Goal: Task Accomplishment & Management: Manage account settings

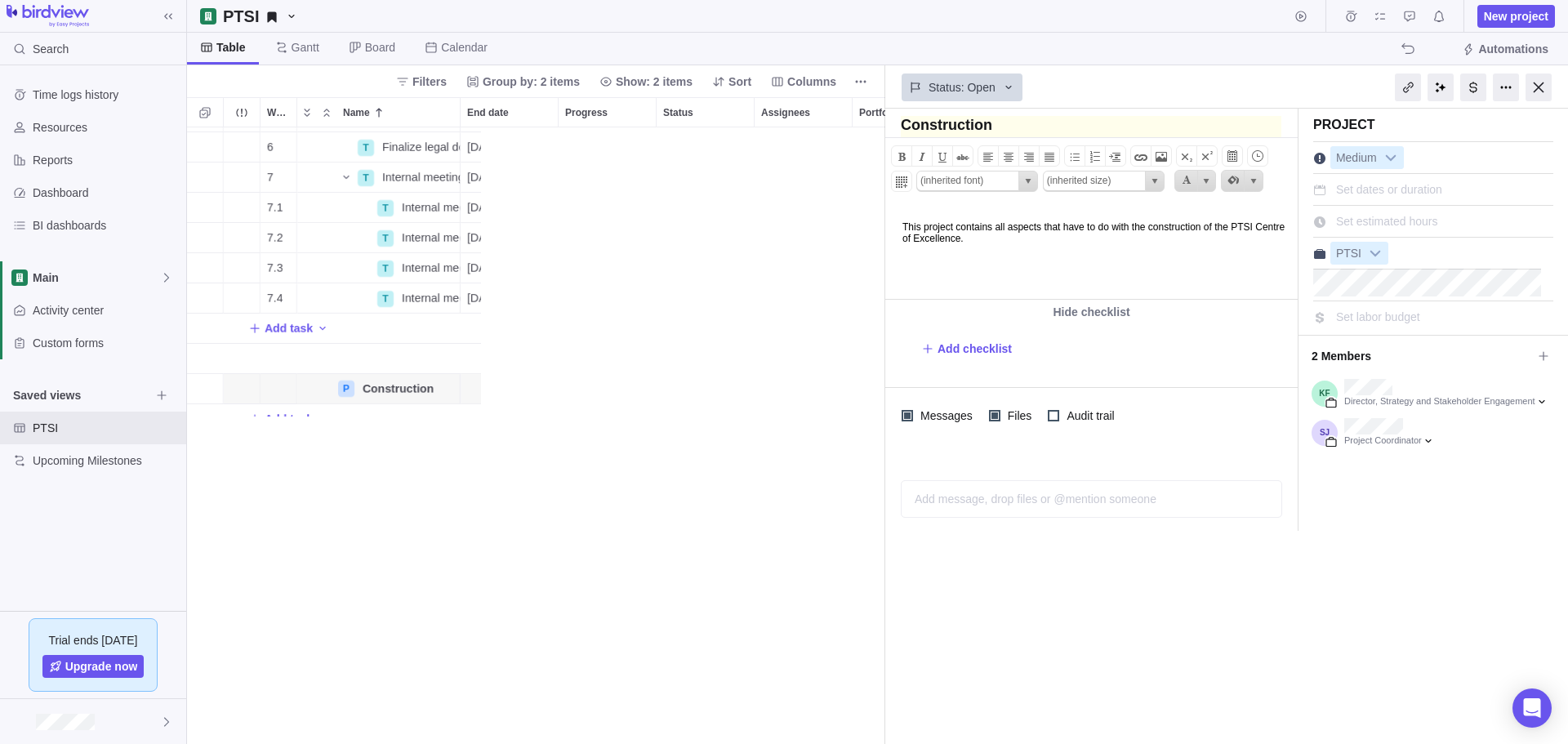
scroll to position [604, 686]
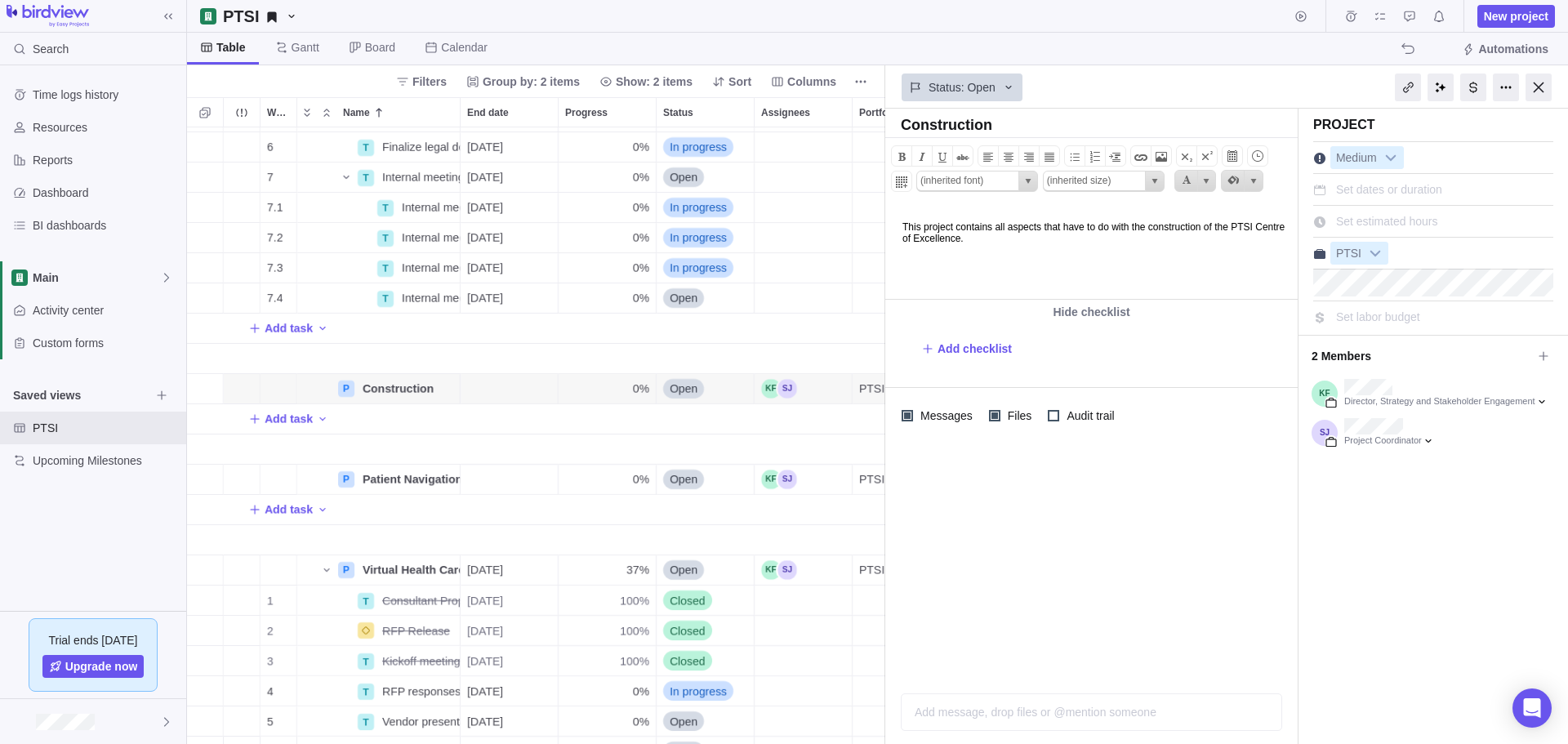
click at [991, 247] on div "PTSI" at bounding box center [1433, 252] width 240 height 22
click at [991, 82] on div at bounding box center [1538, 87] width 26 height 27
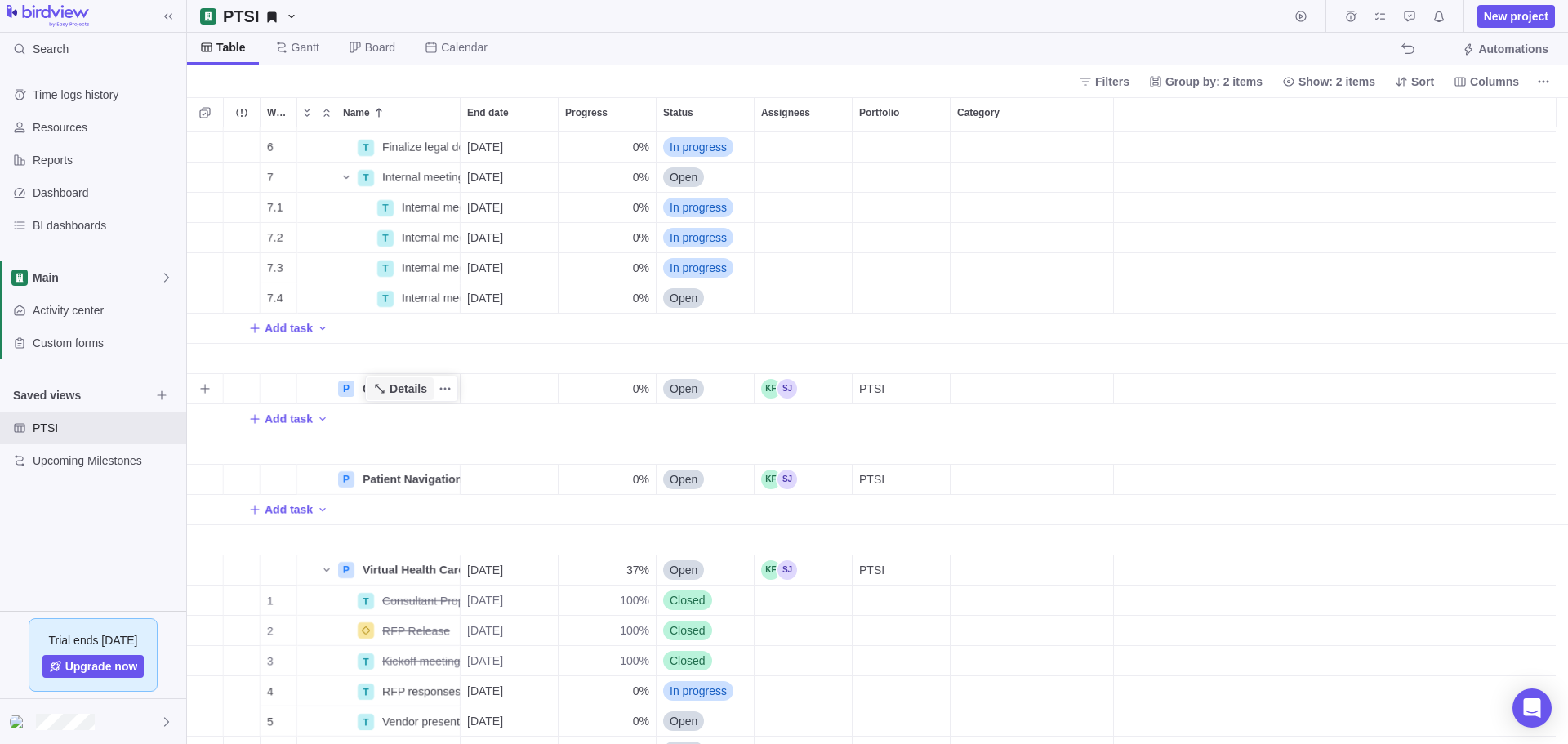
click at [422, 382] on span "Details" at bounding box center [407, 389] width 37 height 17
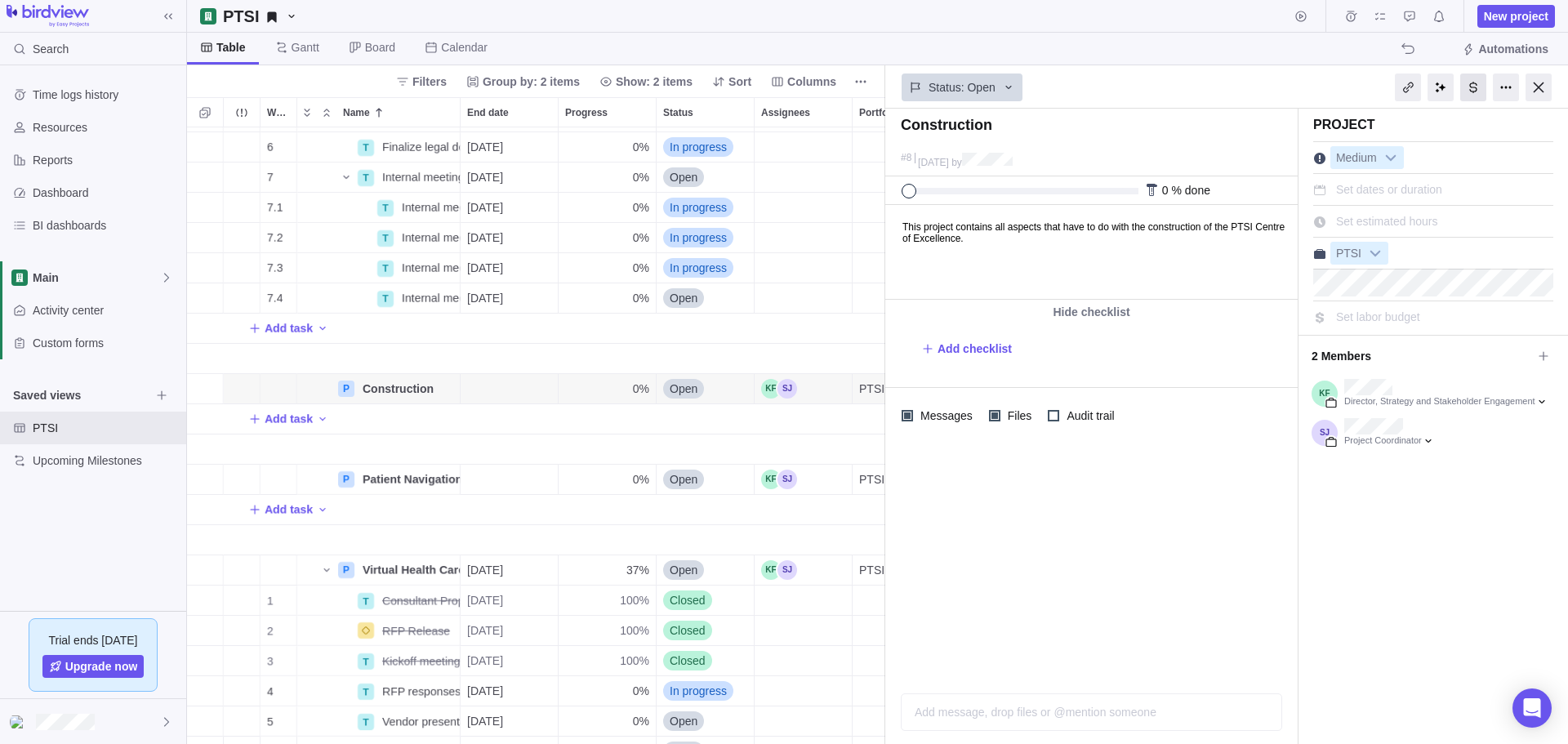
click at [991, 82] on div at bounding box center [1472, 87] width 26 height 27
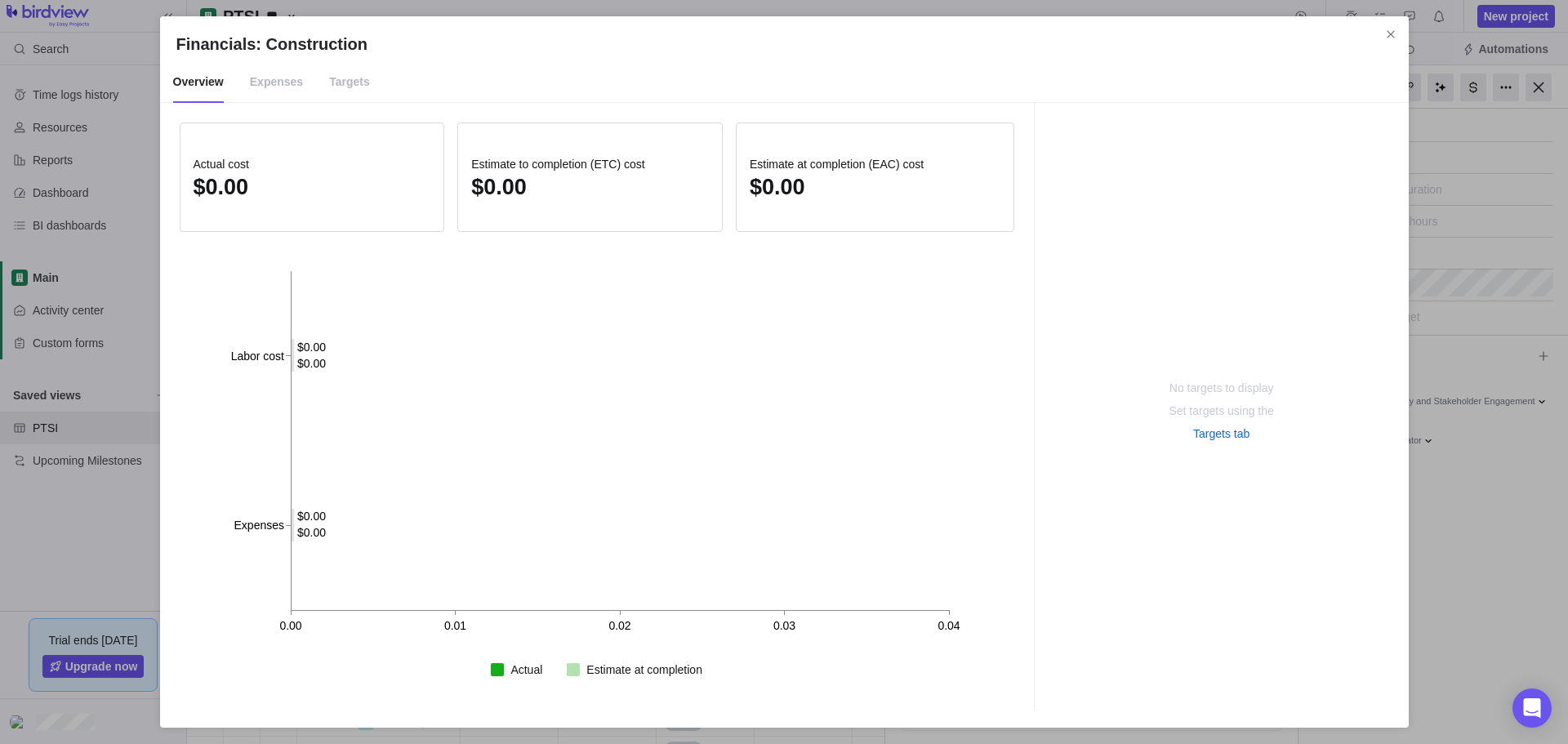
click at [282, 88] on span "Expenses" at bounding box center [277, 82] width 53 height 41
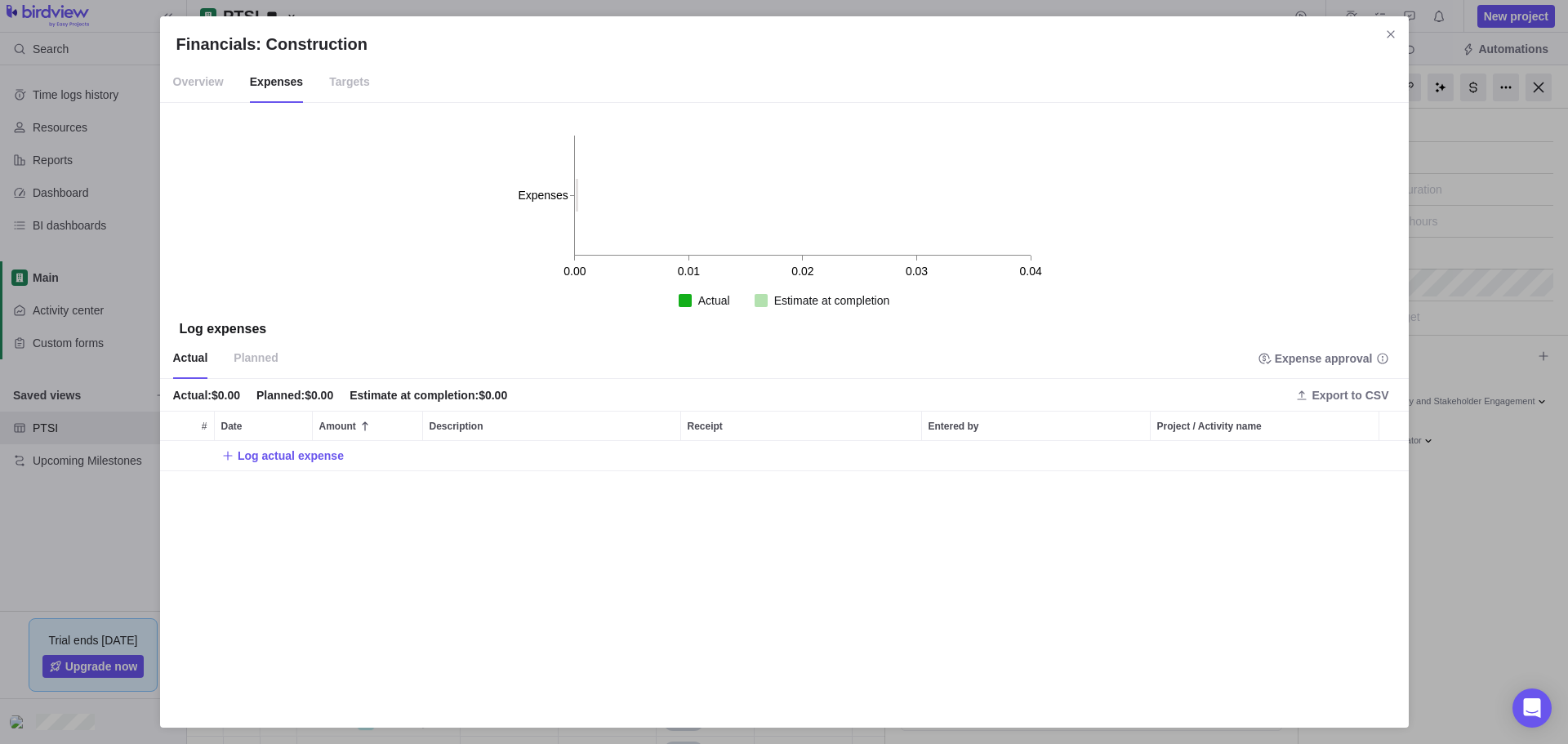
scroll to position [258, 1236]
click at [343, 77] on span "Targets" at bounding box center [349, 82] width 41 height 41
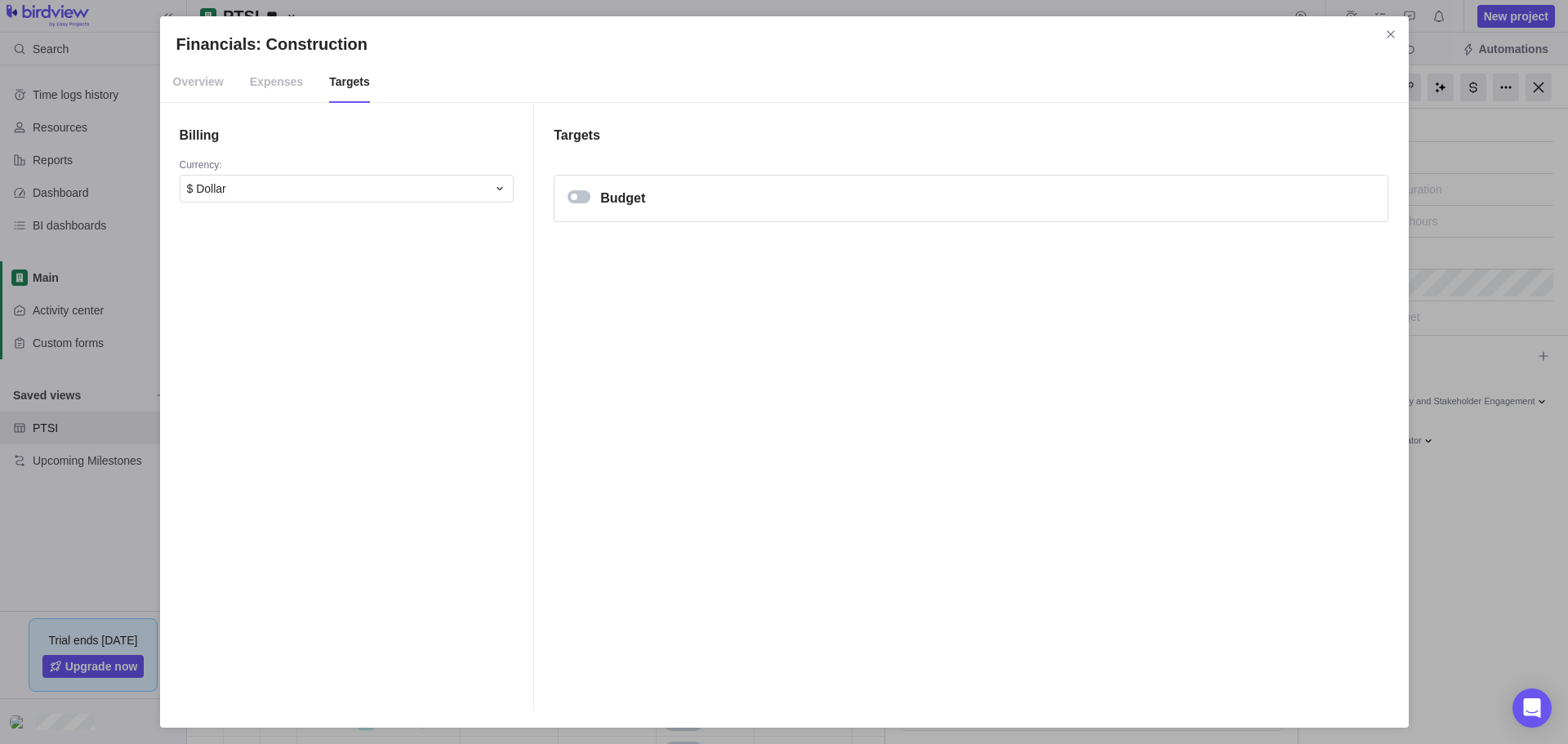
click at [191, 84] on span "Overview" at bounding box center [198, 82] width 51 height 41
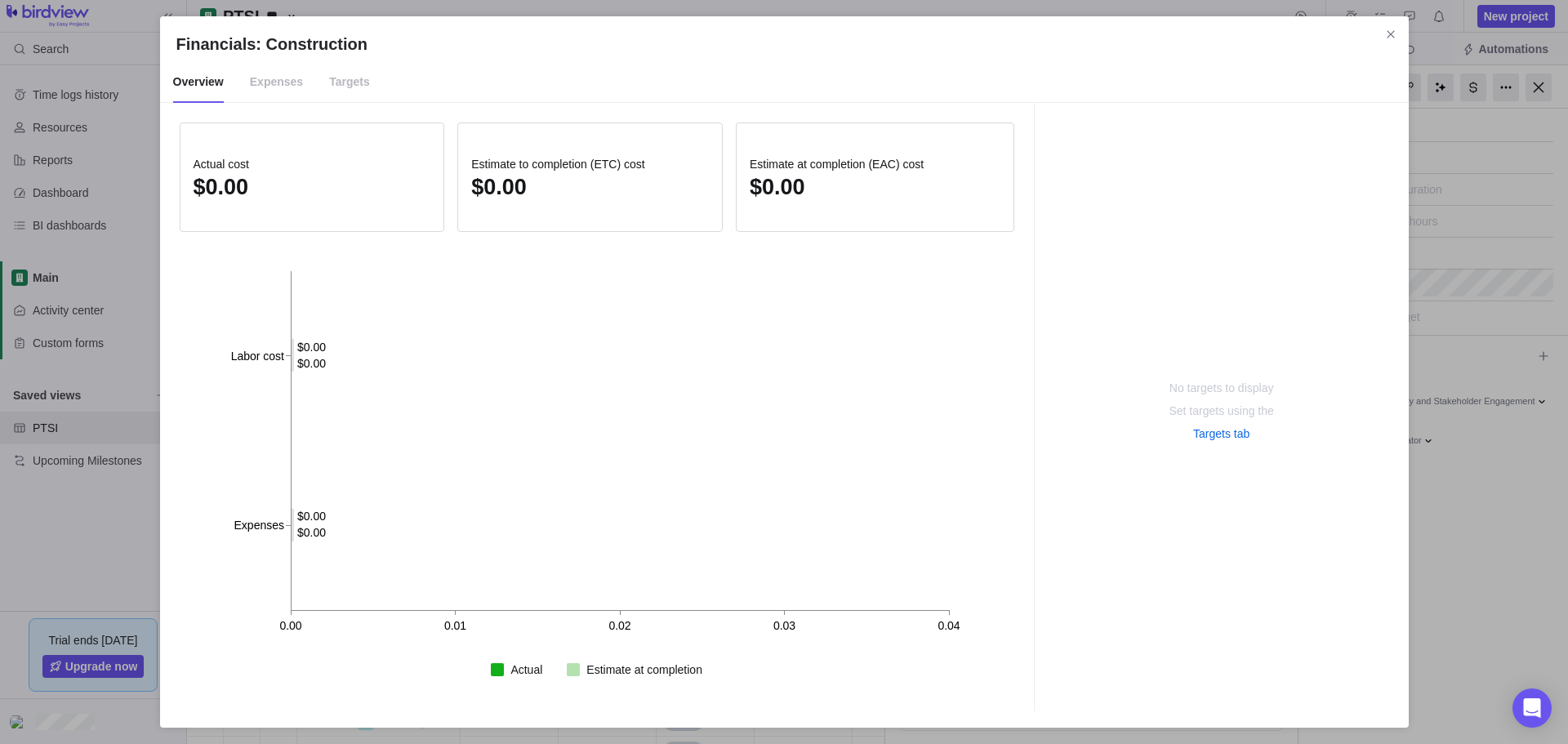
click at [936, 47] on h2 "Financials: Construction" at bounding box center [784, 43] width 1216 height 22
click at [991, 31] on icon "Close" at bounding box center [1391, 34] width 13 height 13
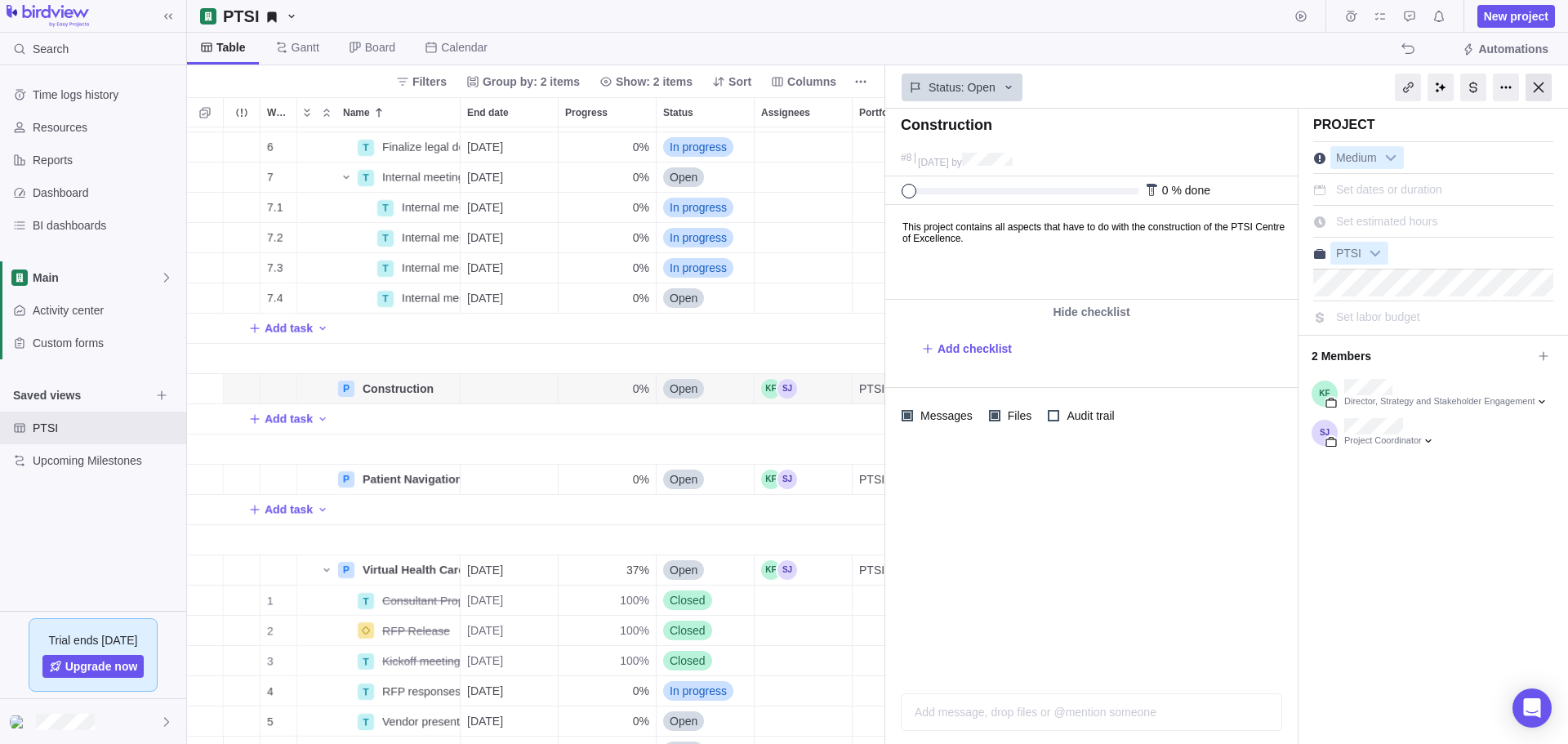
click at [991, 91] on div at bounding box center [1538, 87] width 26 height 27
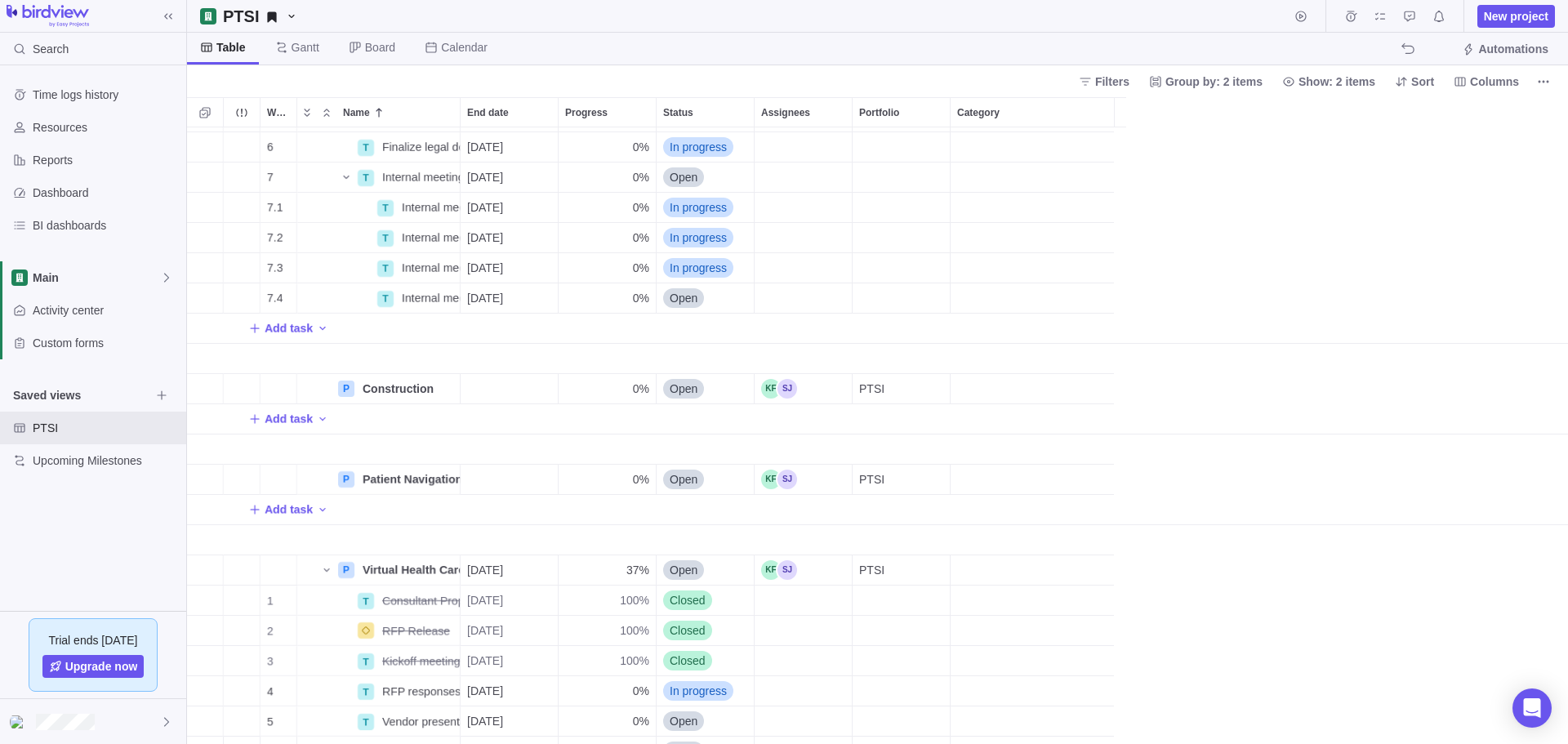
scroll to position [604, 1368]
click at [123, 416] on span "Upgrade now" at bounding box center [101, 667] width 72 height 17
click at [81, 217] on div "BI dashboards" at bounding box center [92, 225] width 186 height 32
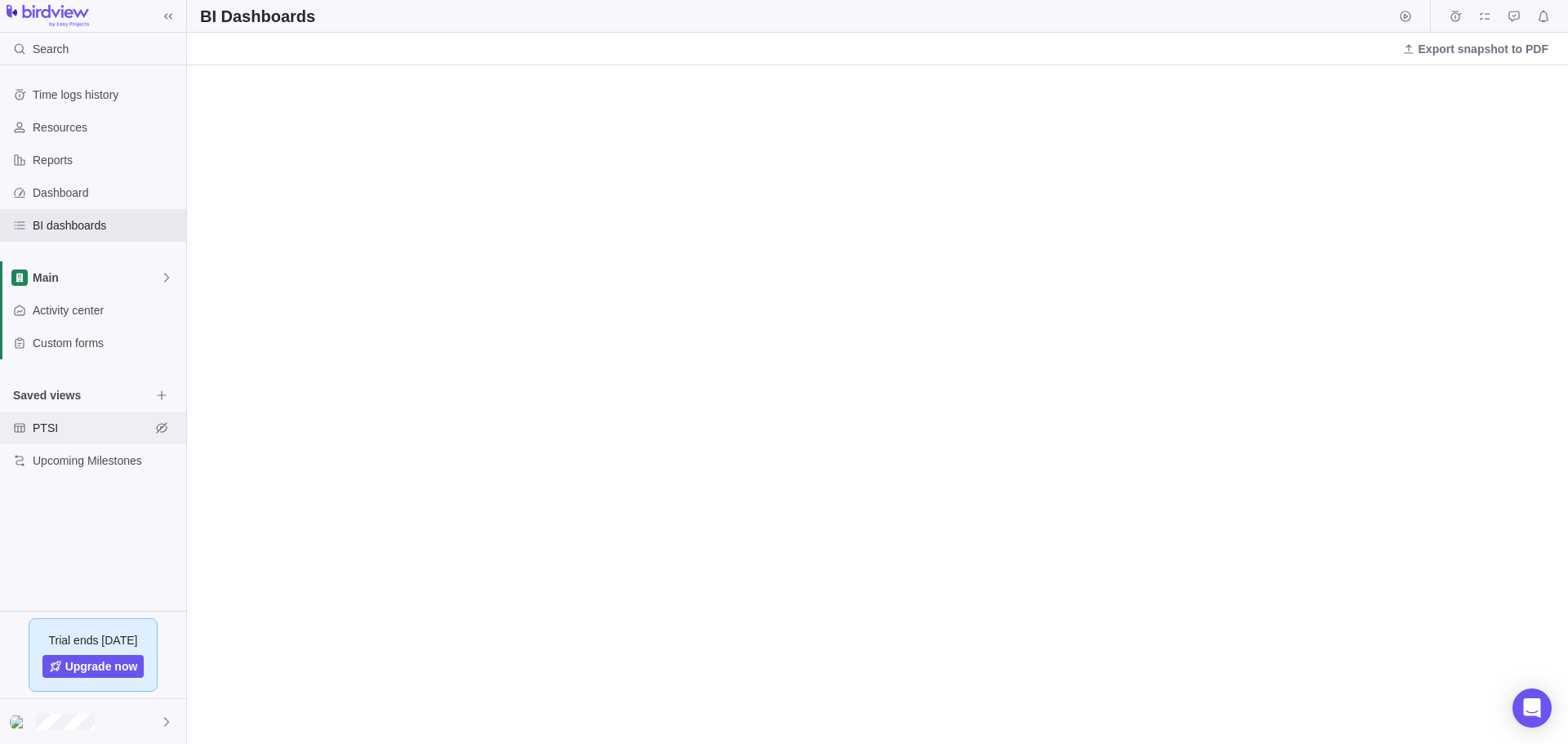
click at [59, 416] on span "PTSI" at bounding box center [91, 428] width 117 height 17
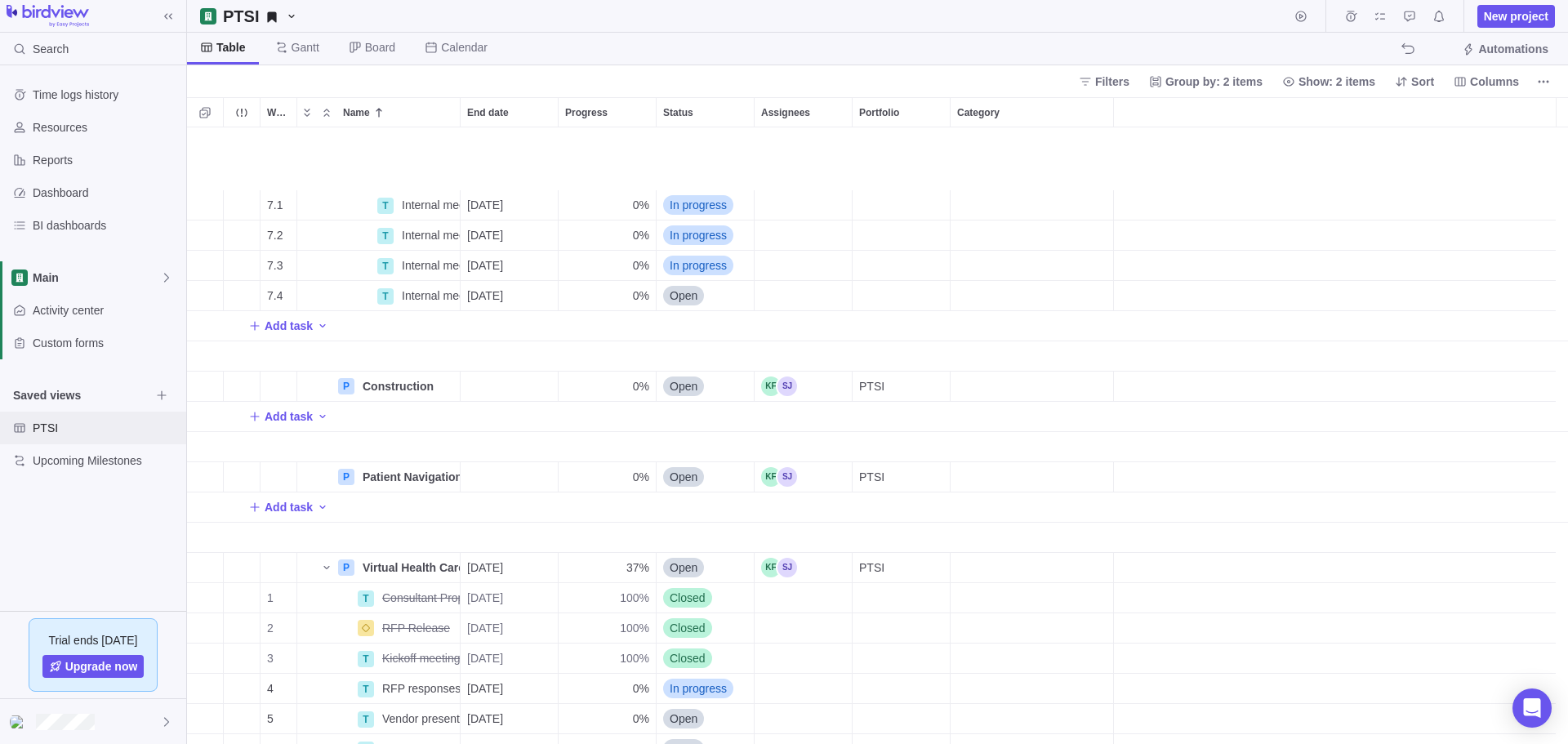
scroll to position [327, 0]
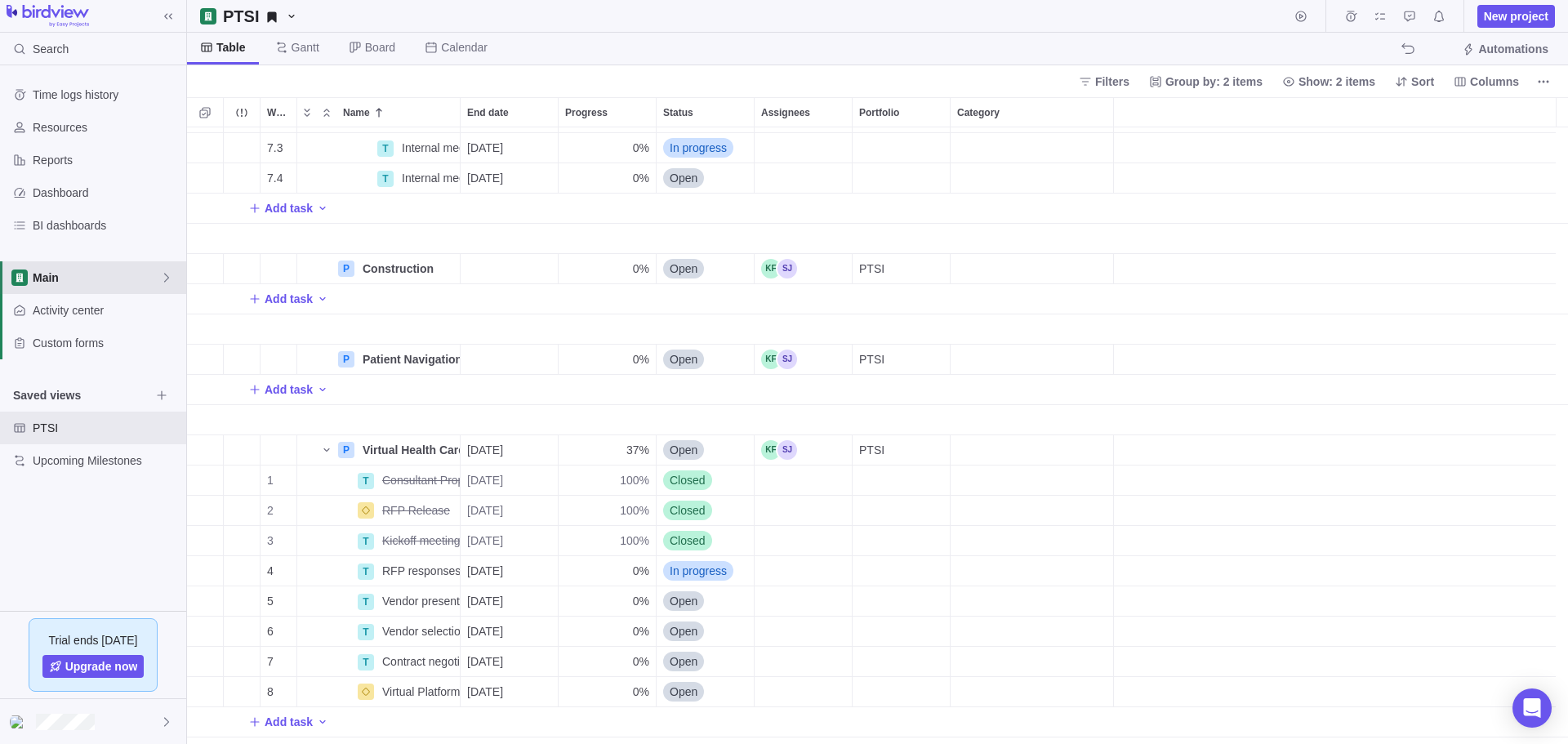
click at [182, 272] on div "Main" at bounding box center [92, 277] width 186 height 32
click at [107, 349] on span "Stakeholder Engagement" at bounding box center [93, 346] width 100 height 17
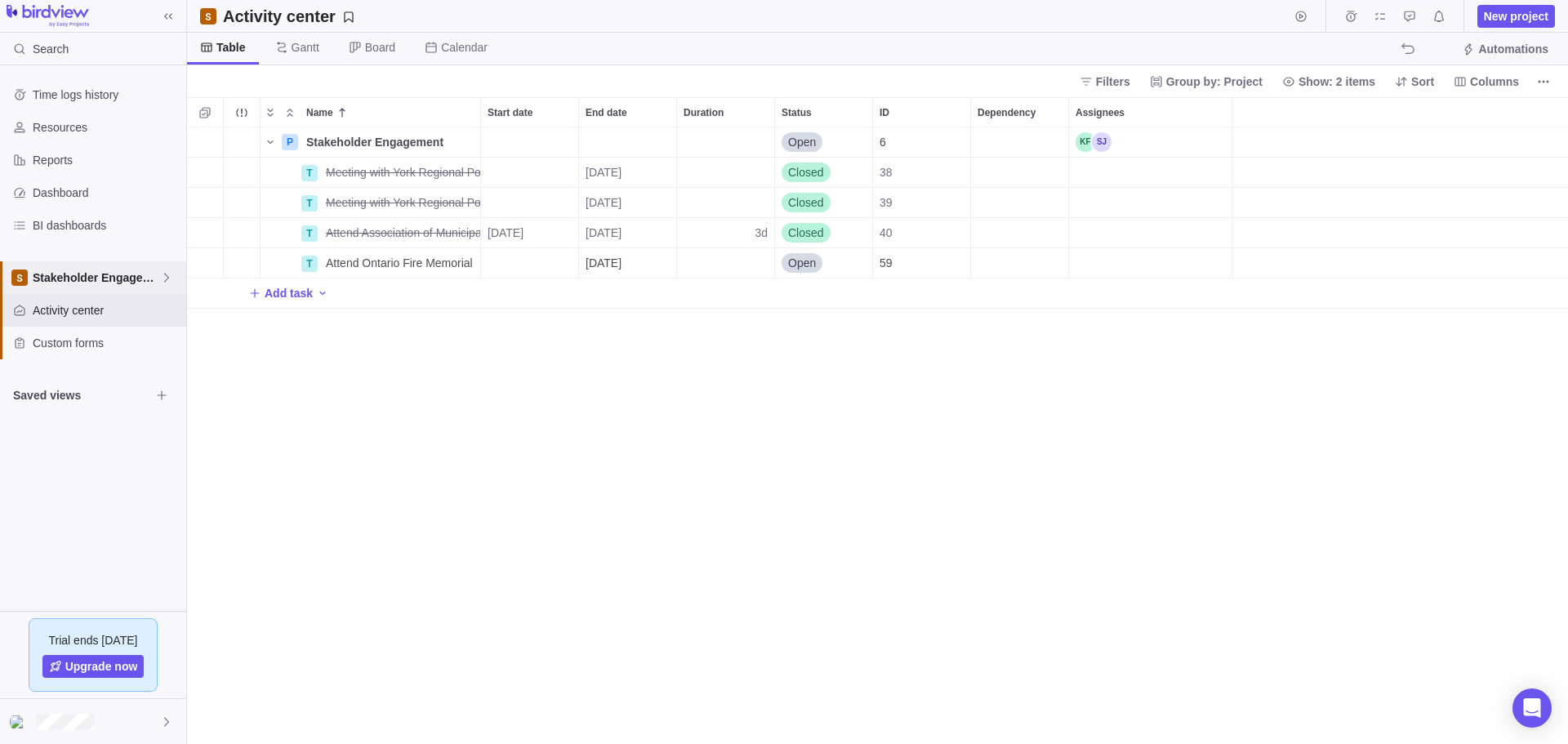
scroll to position [604, 1368]
click at [308, 297] on span "Add task" at bounding box center [289, 293] width 48 height 17
type input "Badge of Life Conference"
click at [515, 298] on div "Start date" at bounding box center [529, 292] width 97 height 29
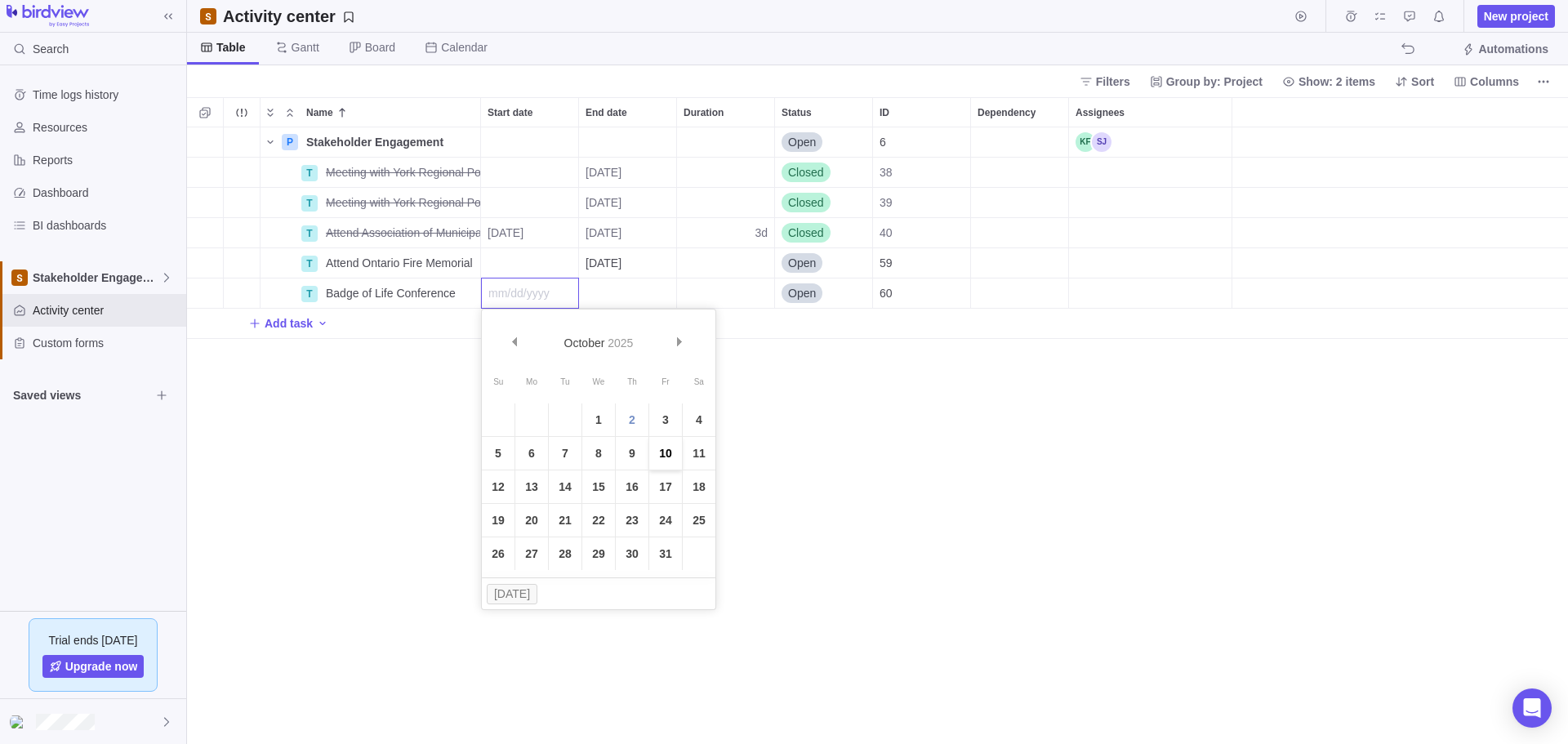
click at [660, 416] on link "10" at bounding box center [665, 452] width 32 height 32
click at [565, 296] on div "[DATE]" at bounding box center [529, 292] width 97 height 29
click at [589, 416] on link "15" at bounding box center [598, 486] width 32 height 32
click at [640, 297] on div "End date" at bounding box center [627, 292] width 97 height 29
click at [762, 416] on link "17" at bounding box center [762, 486] width 32 height 32
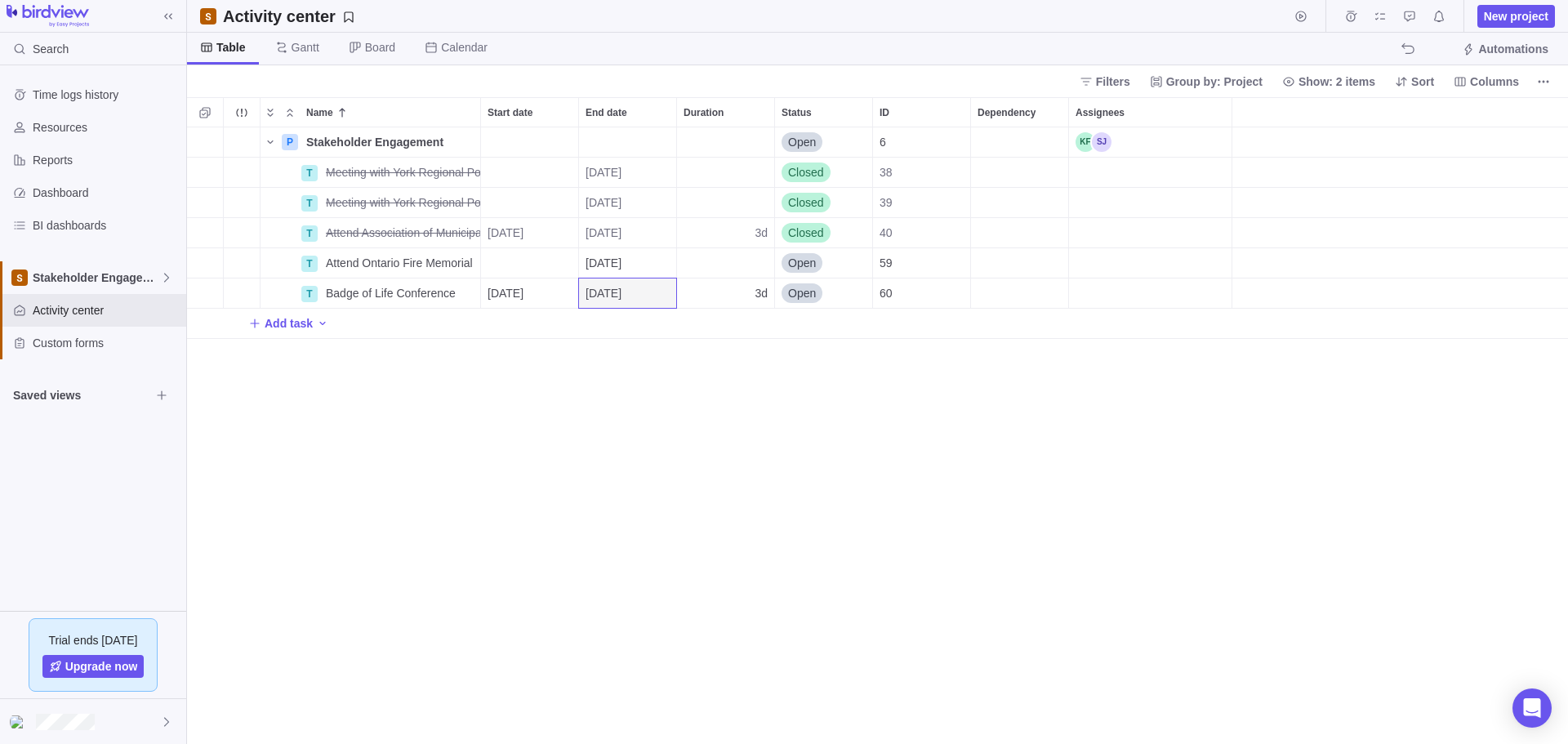
click at [790, 416] on div "P Stakeholder Engagement Details Open 6 T Meeting with York Regional Police Ass…" at bounding box center [876, 436] width 1381 height 617
click at [292, 321] on span "Add task" at bounding box center [289, 323] width 48 height 17
type input "Emergency Safety Steering Committee"
click at [552, 327] on div "Start date" at bounding box center [529, 322] width 97 height 29
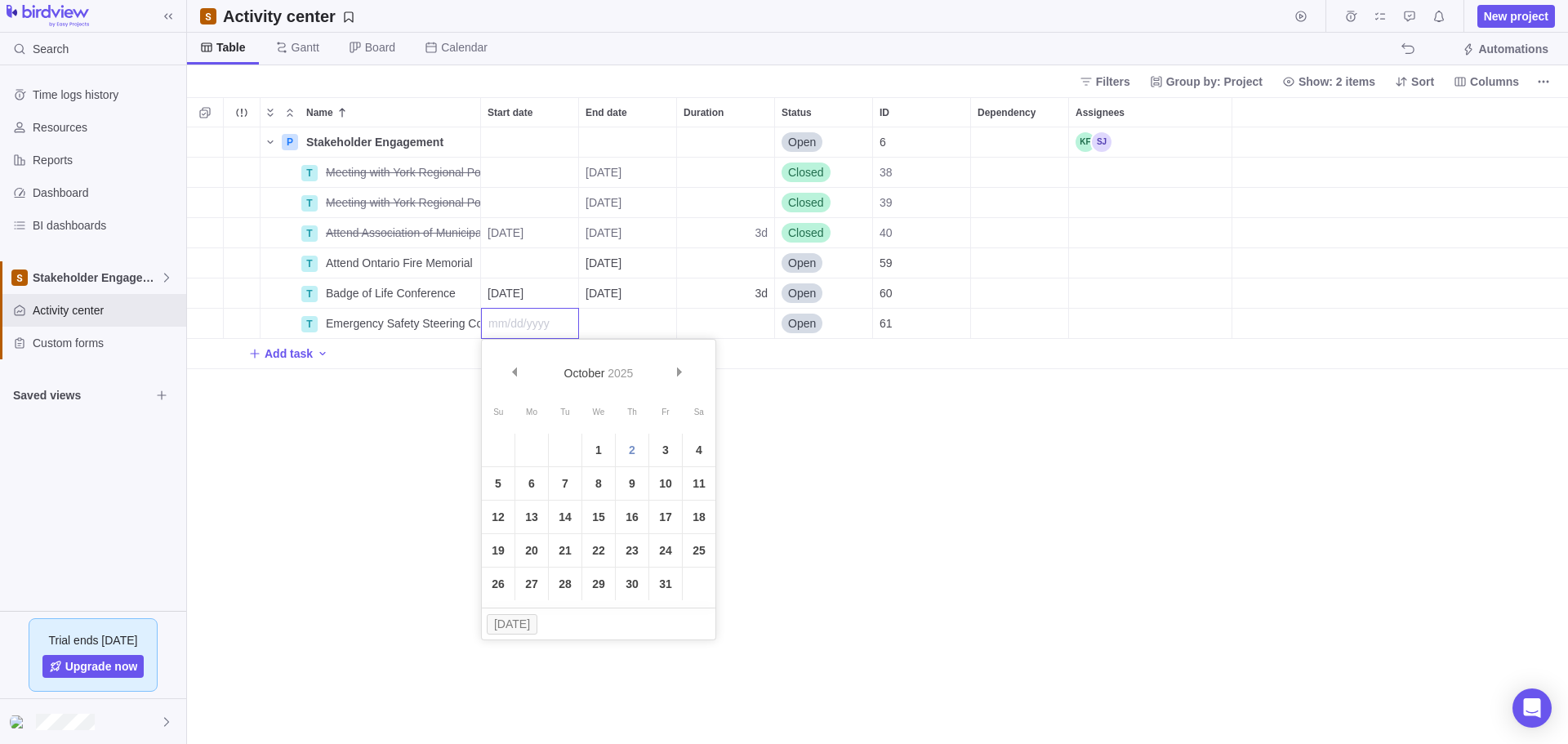
click at [608, 294] on div "Name Start date End date Duration Status ID Dependency Assignees P Stakeholder …" at bounding box center [876, 421] width 1381 height 647
click at [610, 322] on div "End date" at bounding box center [627, 322] width 97 height 29
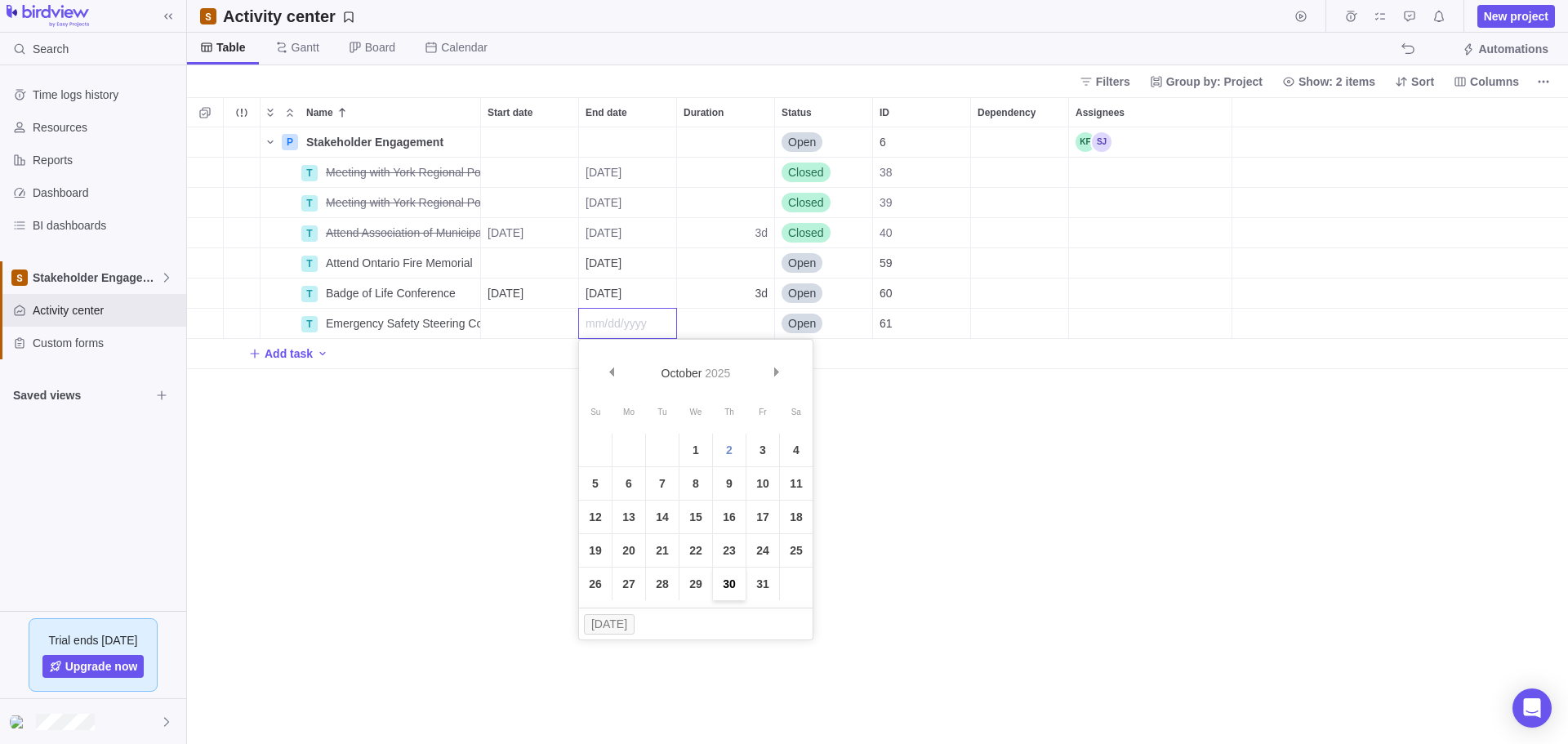
click at [722, 416] on link "30" at bounding box center [729, 583] width 32 height 32
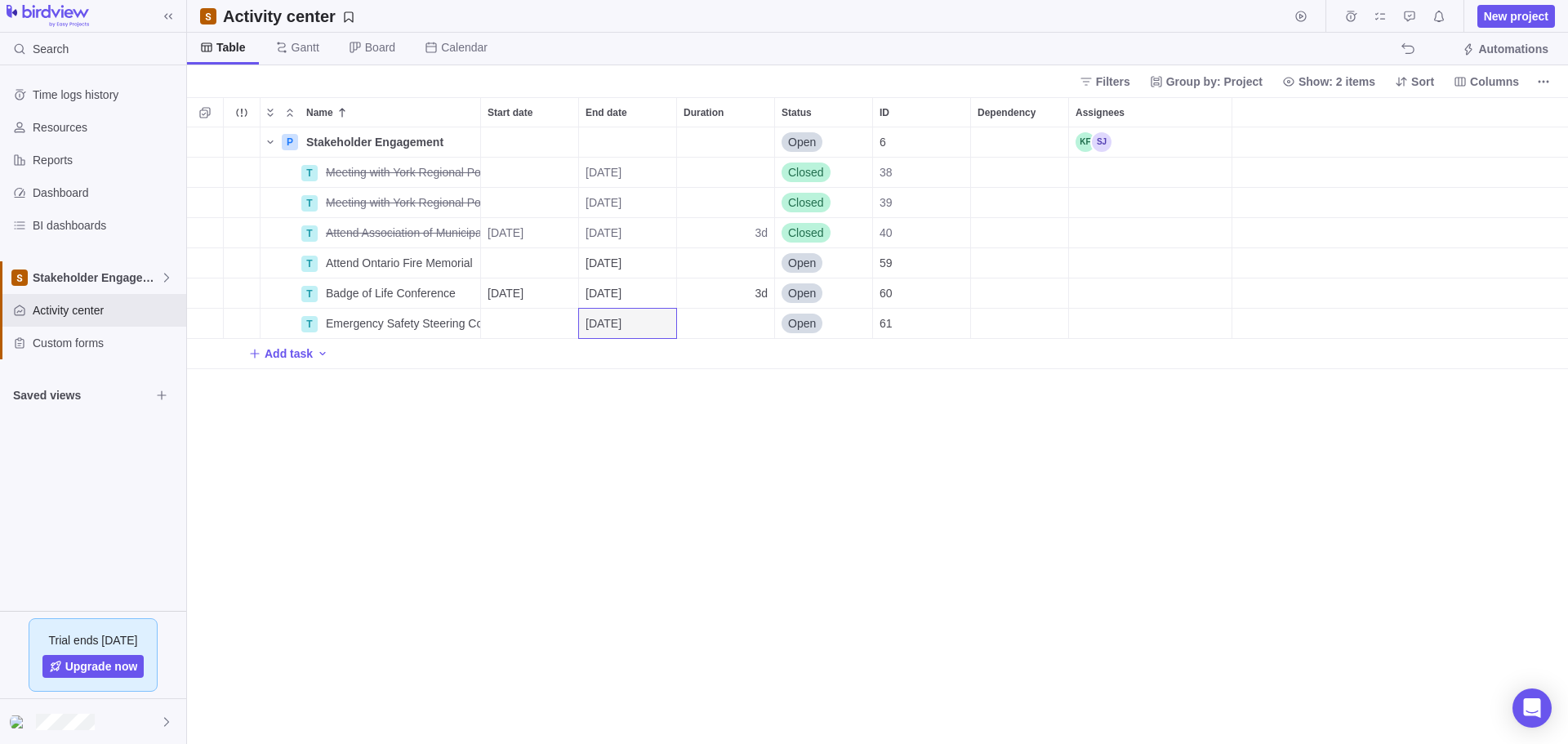
click at [854, 416] on div "P Stakeholder Engagement Details Open 6 T Meeting with York Regional Police Ass…" at bounding box center [876, 436] width 1381 height 617
click at [377, 292] on span "Badge of Life Conference" at bounding box center [391, 293] width 130 height 17
click at [513, 302] on div "Name Start date End date Duration Status ID Dependency Assignees P Stakeholder …" at bounding box center [876, 421] width 1381 height 647
click at [437, 293] on span "Details" at bounding box center [428, 293] width 37 height 17
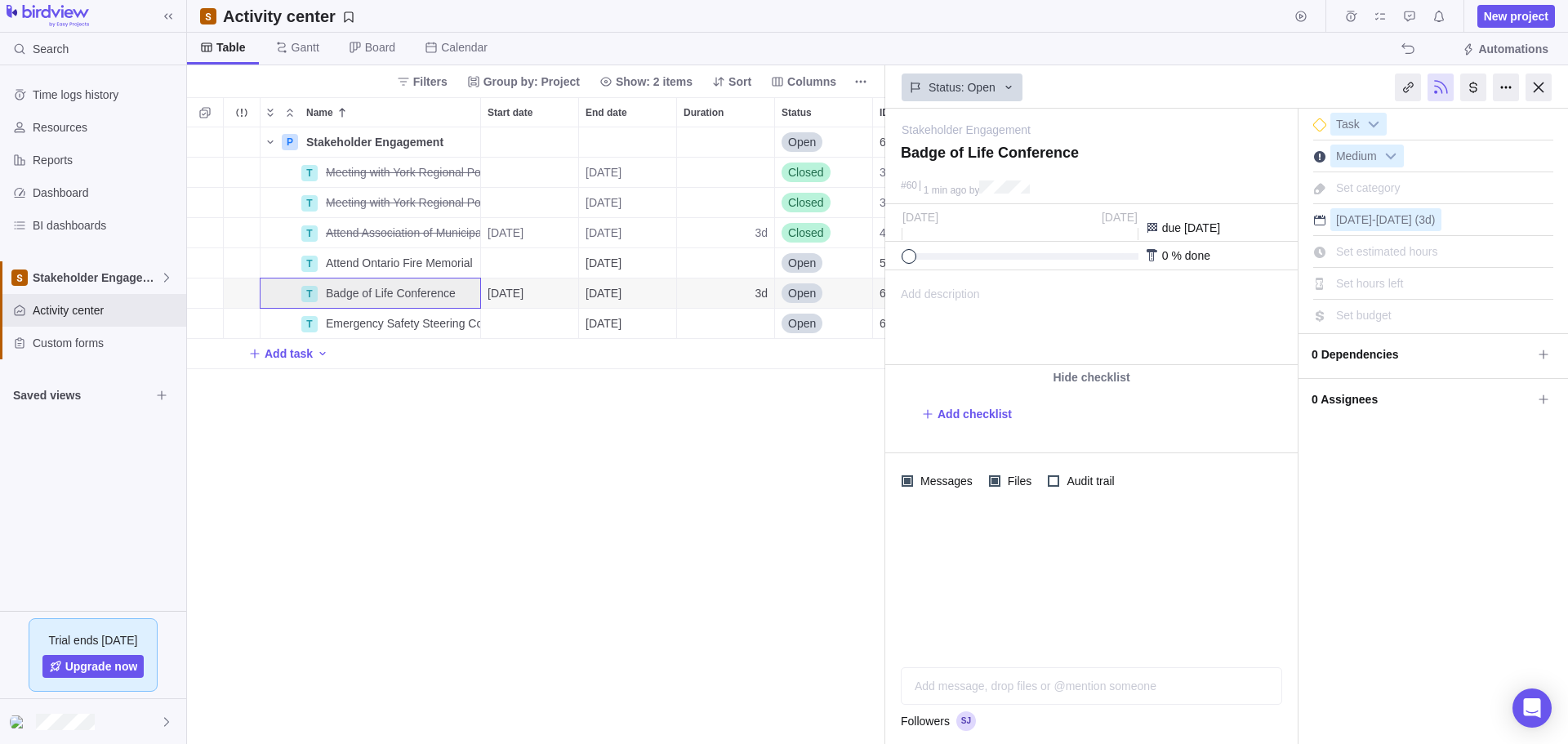
click at [963, 287] on span "Add description" at bounding box center [932, 317] width 94 height 93
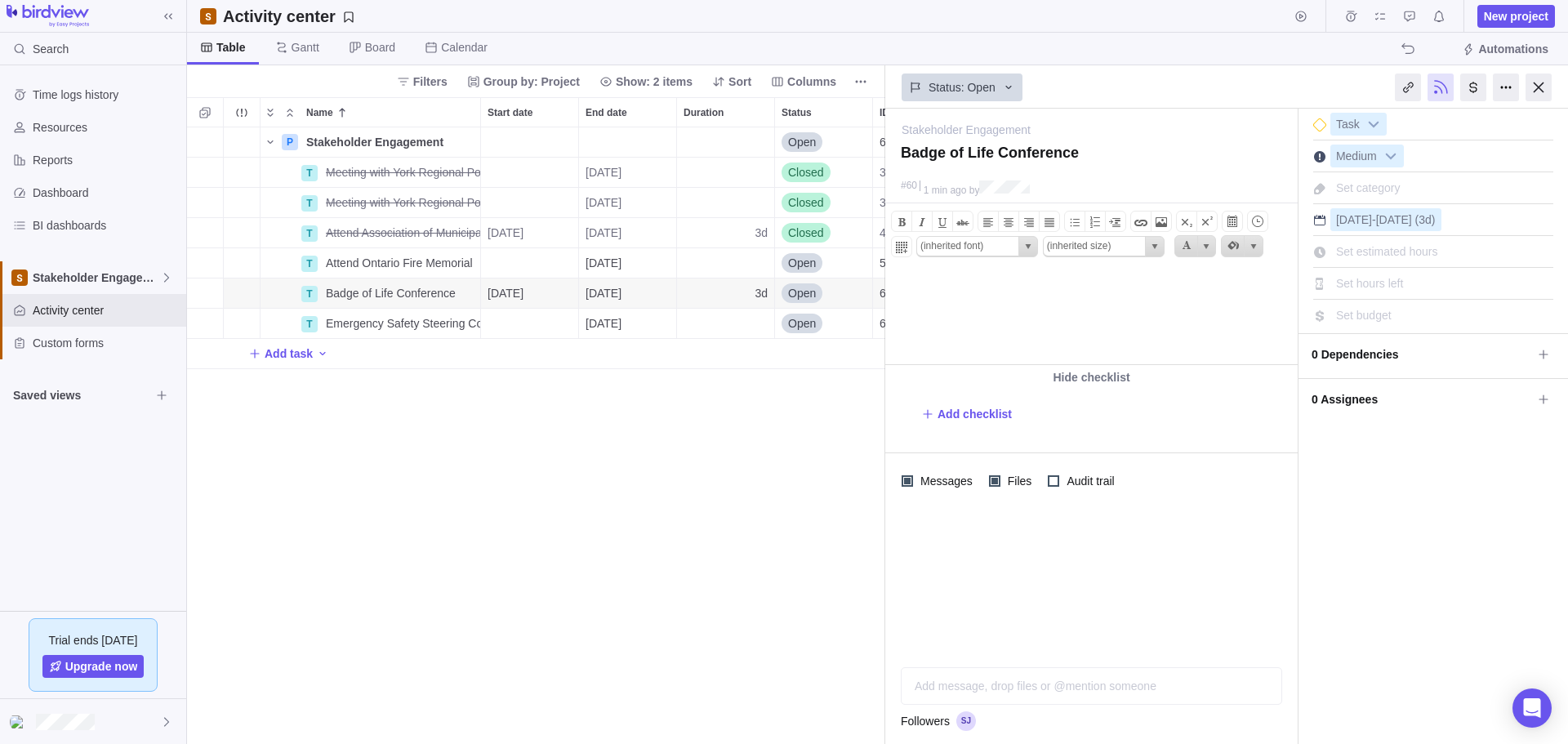
click at [950, 416] on div "Add message, drop files or @mention someone AI" at bounding box center [1091, 686] width 382 height 37
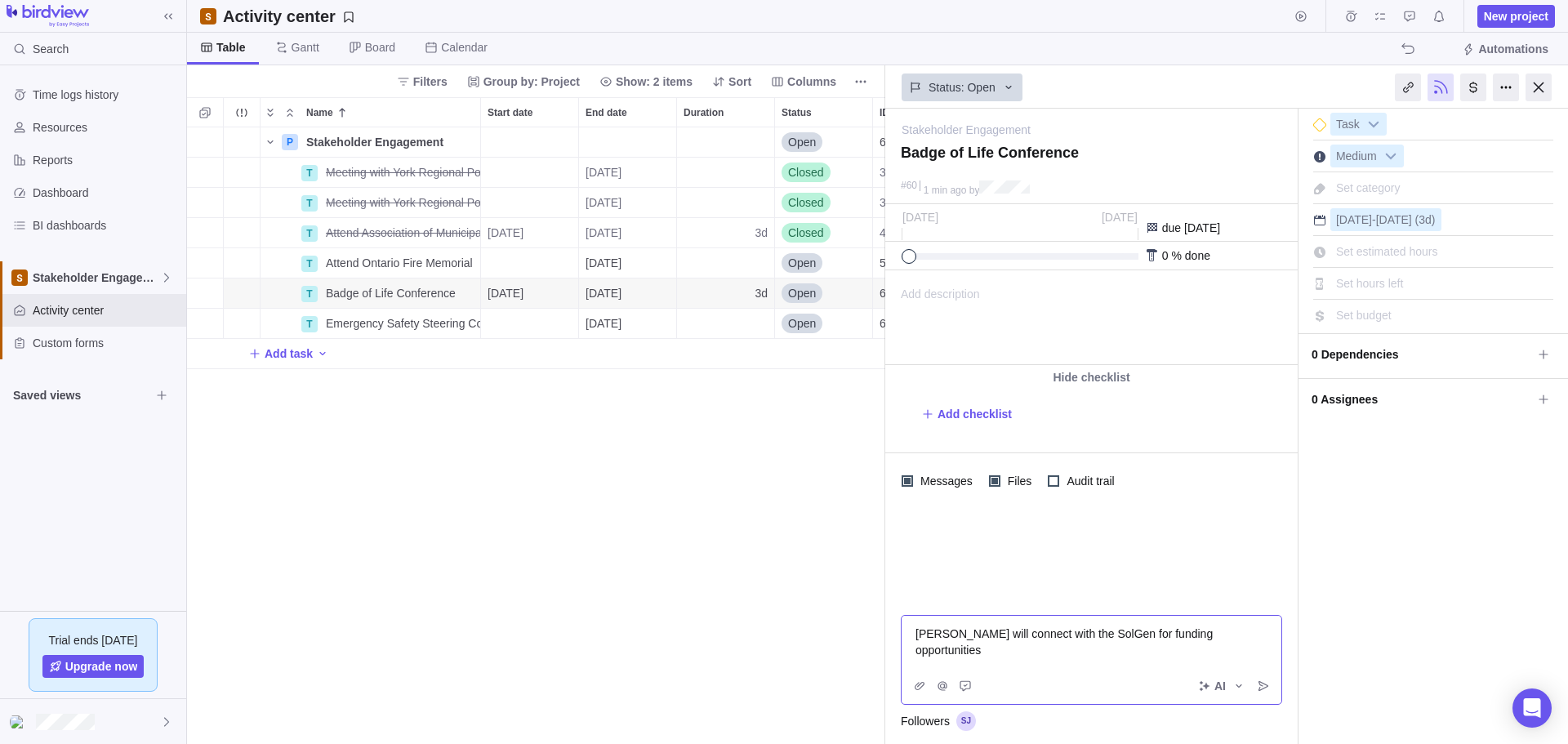
click at [909, 416] on div "[PERSON_NAME] will connect with the SolGen for funding opportunities" at bounding box center [1091, 642] width 380 height 52
click at [910, 416] on div "[PERSON_NAME] will connect with the SolGen for funding opportunities" at bounding box center [1091, 642] width 380 height 52
click at [914, 416] on div "[PERSON_NAME] will connect with the SolGen for funding opportunities" at bounding box center [1091, 642] width 380 height 52
click at [916, 416] on span "[PERSON_NAME] will connect with the SolGen for funding opportunities" at bounding box center [1066, 642] width 301 height 29
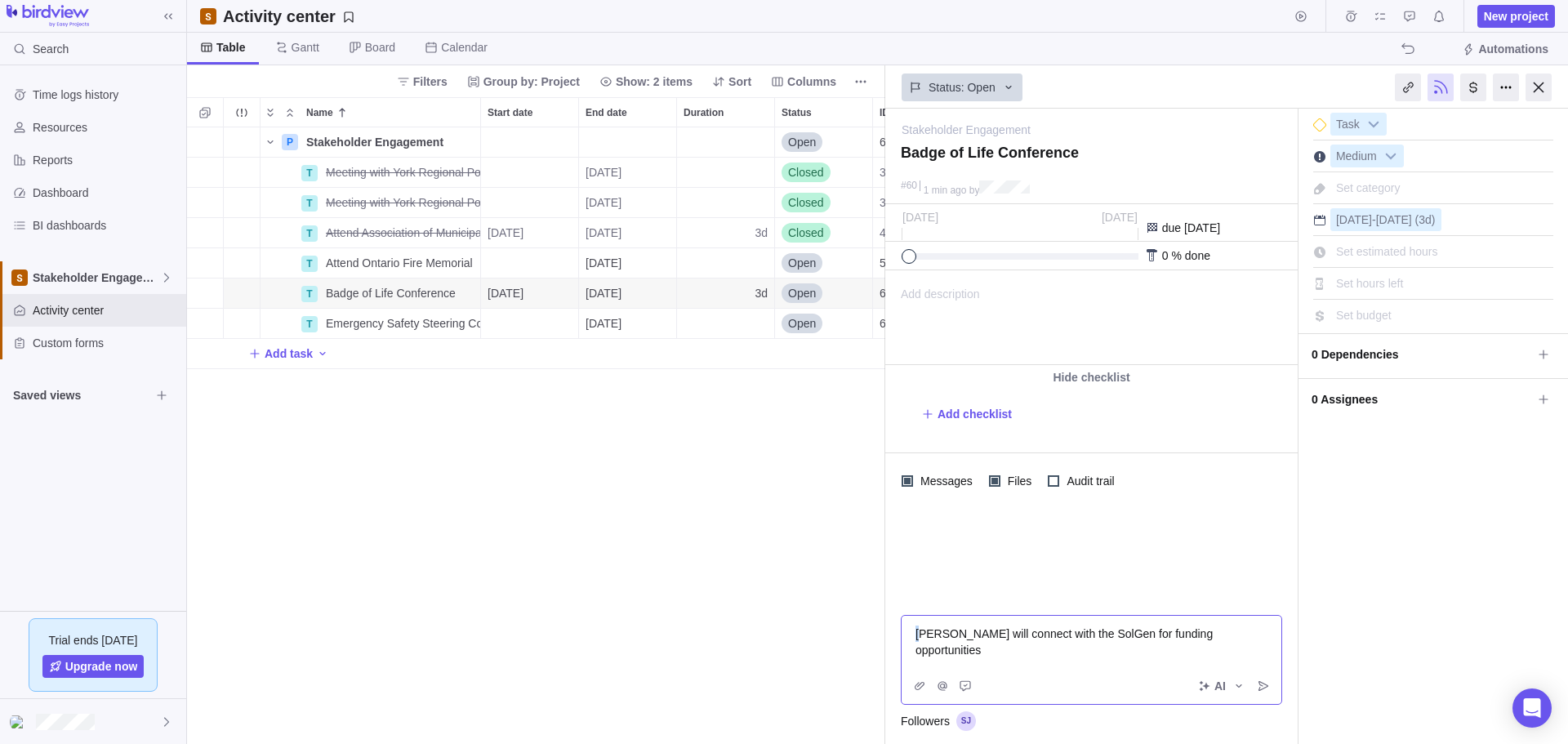
click at [916, 416] on span "[PERSON_NAME] will connect with the SolGen for funding opportunities" at bounding box center [1066, 642] width 301 height 29
click at [913, 416] on div "[PERSON_NAME] will connect with the SolGen for funding opportunities" at bounding box center [1091, 642] width 380 height 52
click at [916, 416] on span "[PERSON_NAME] will connect with the SolGen for funding opportunities" at bounding box center [1066, 642] width 301 height 29
click at [991, 416] on icon "Post" at bounding box center [1263, 686] width 13 height 13
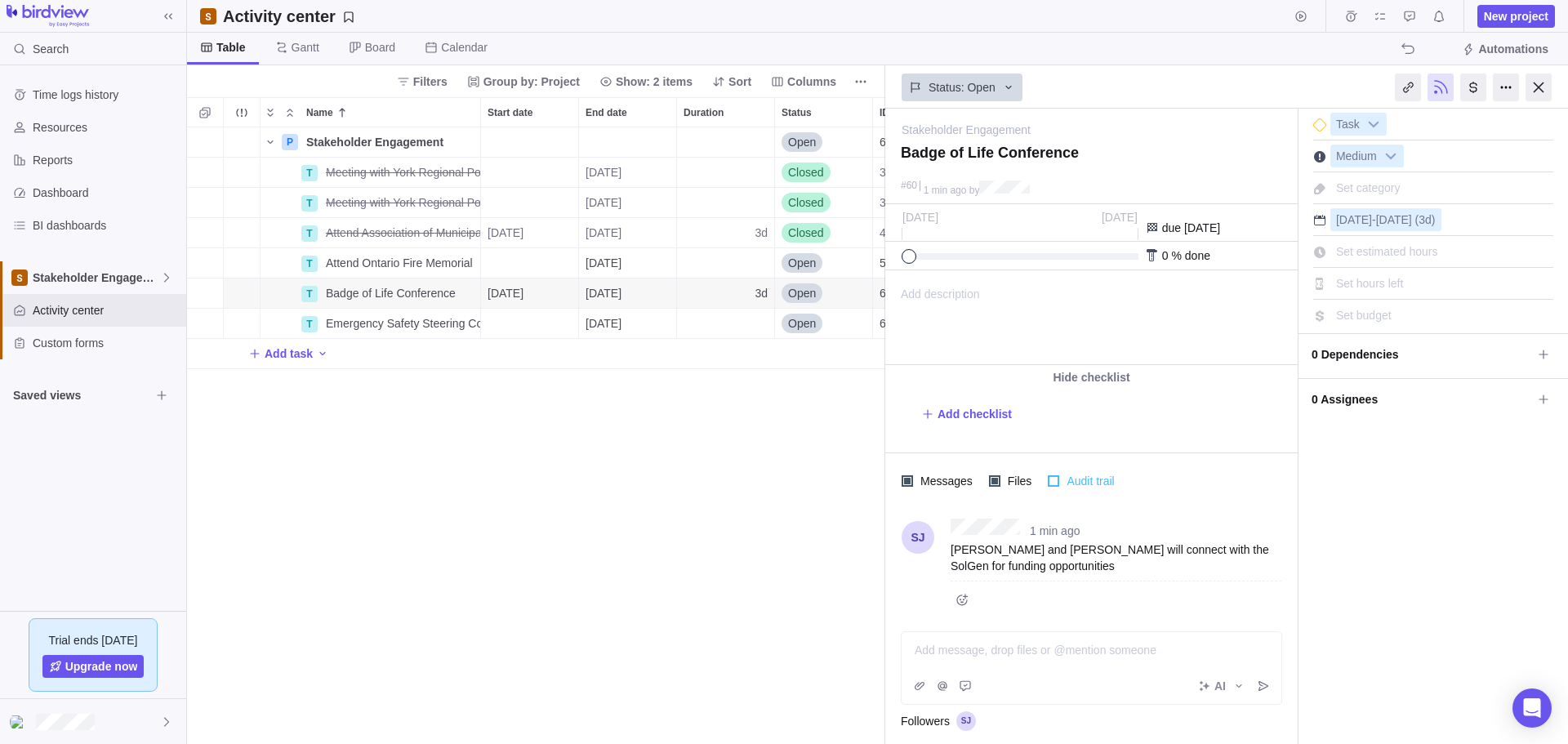
click at [991, 416] on div at bounding box center [1053, 481] width 12 height 12
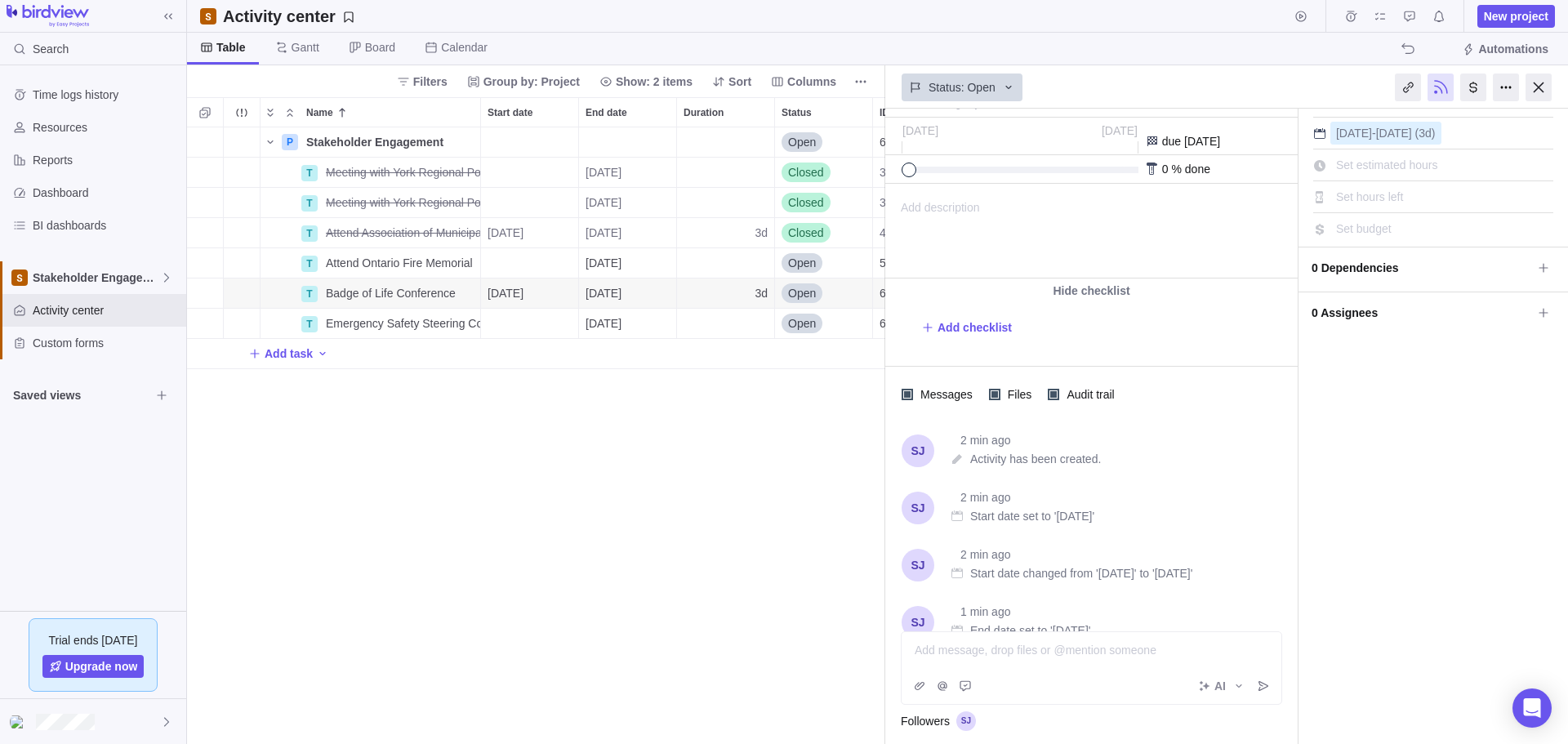
scroll to position [5, 0]
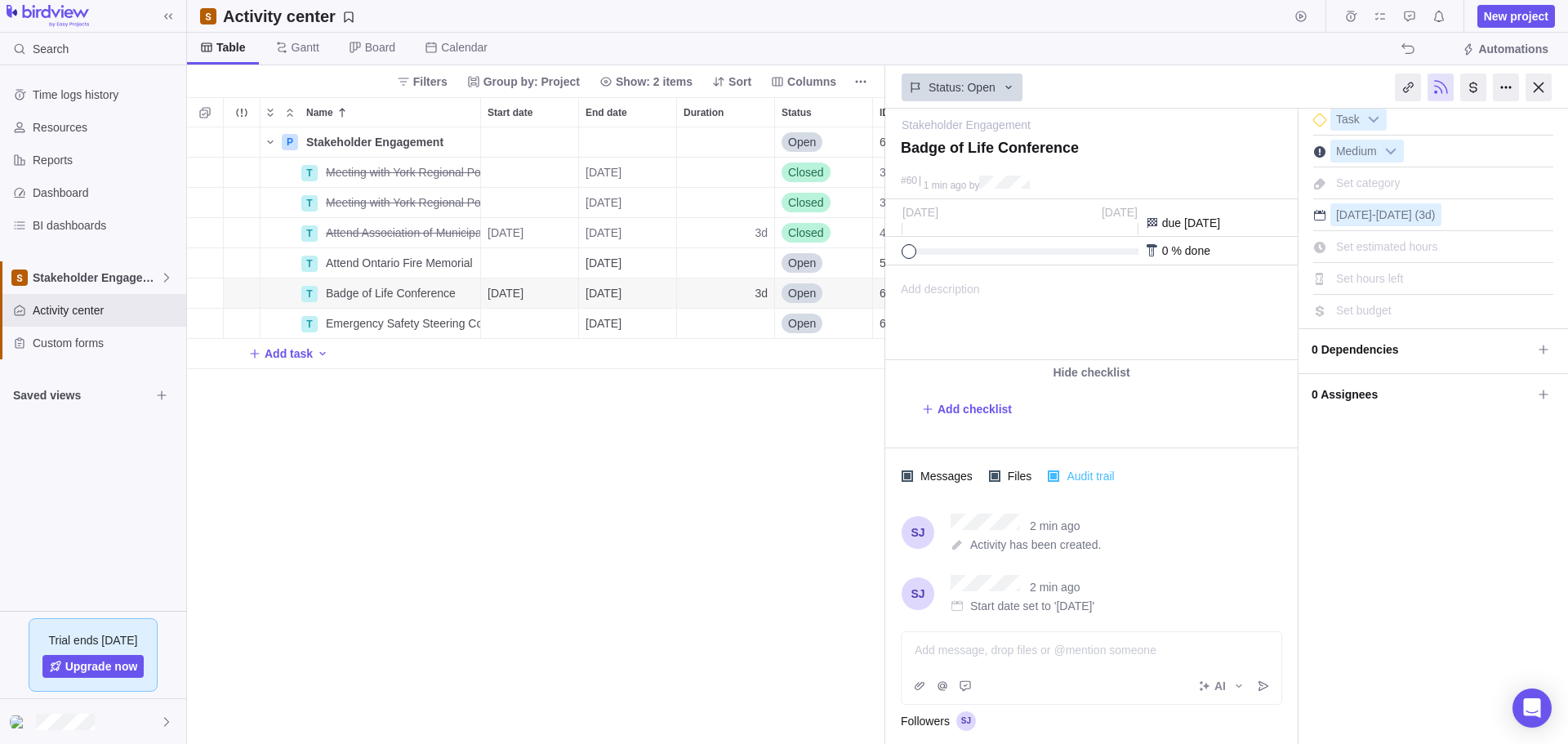
click at [991, 416] on div at bounding box center [1053, 476] width 12 height 12
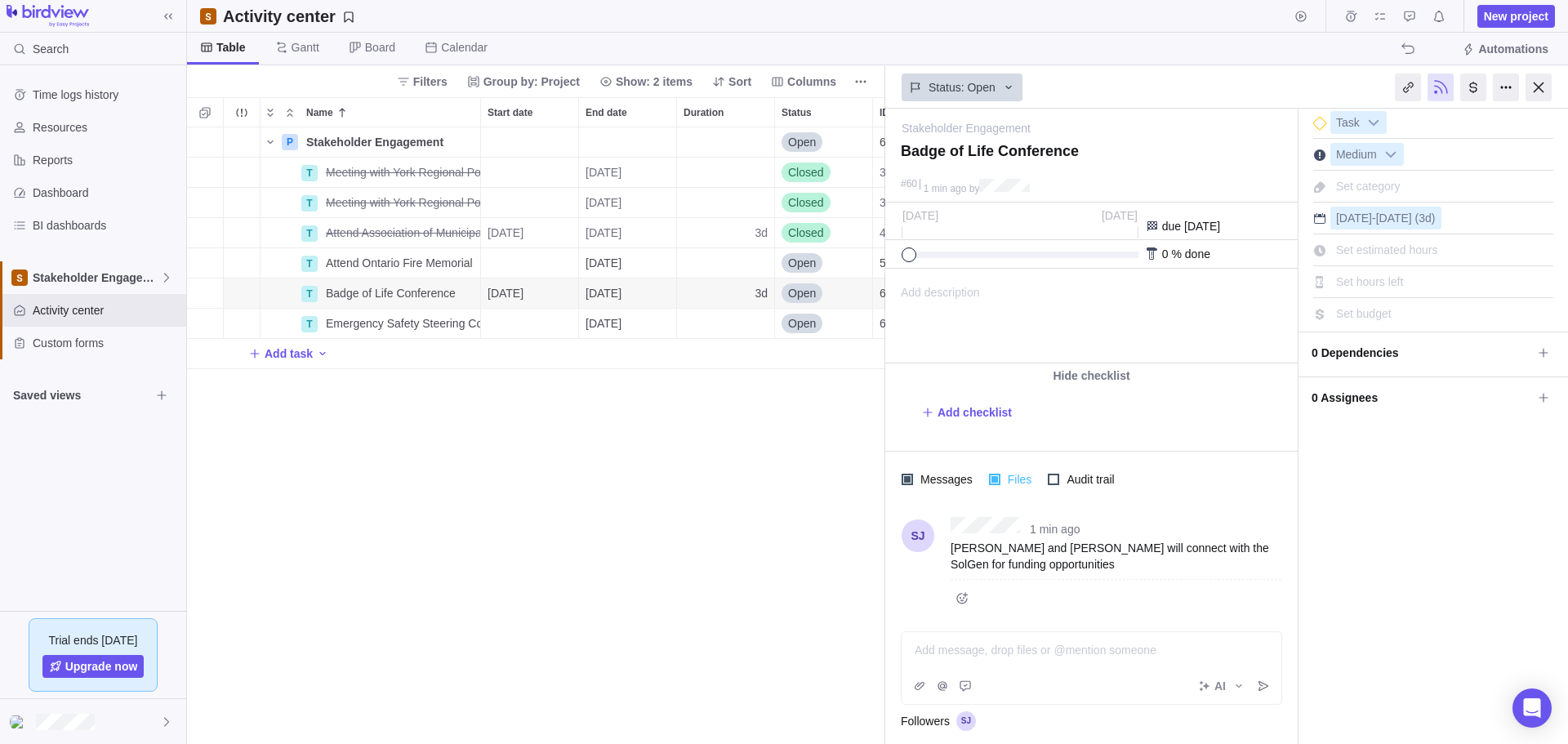
click at [991, 416] on div at bounding box center [995, 479] width 12 height 12
click at [648, 416] on div "P Stakeholder Engagement Details Open 6 T Meeting with York Regional Police Ass…" at bounding box center [536, 436] width 698 height 617
click at [991, 90] on div at bounding box center [1472, 87] width 26 height 27
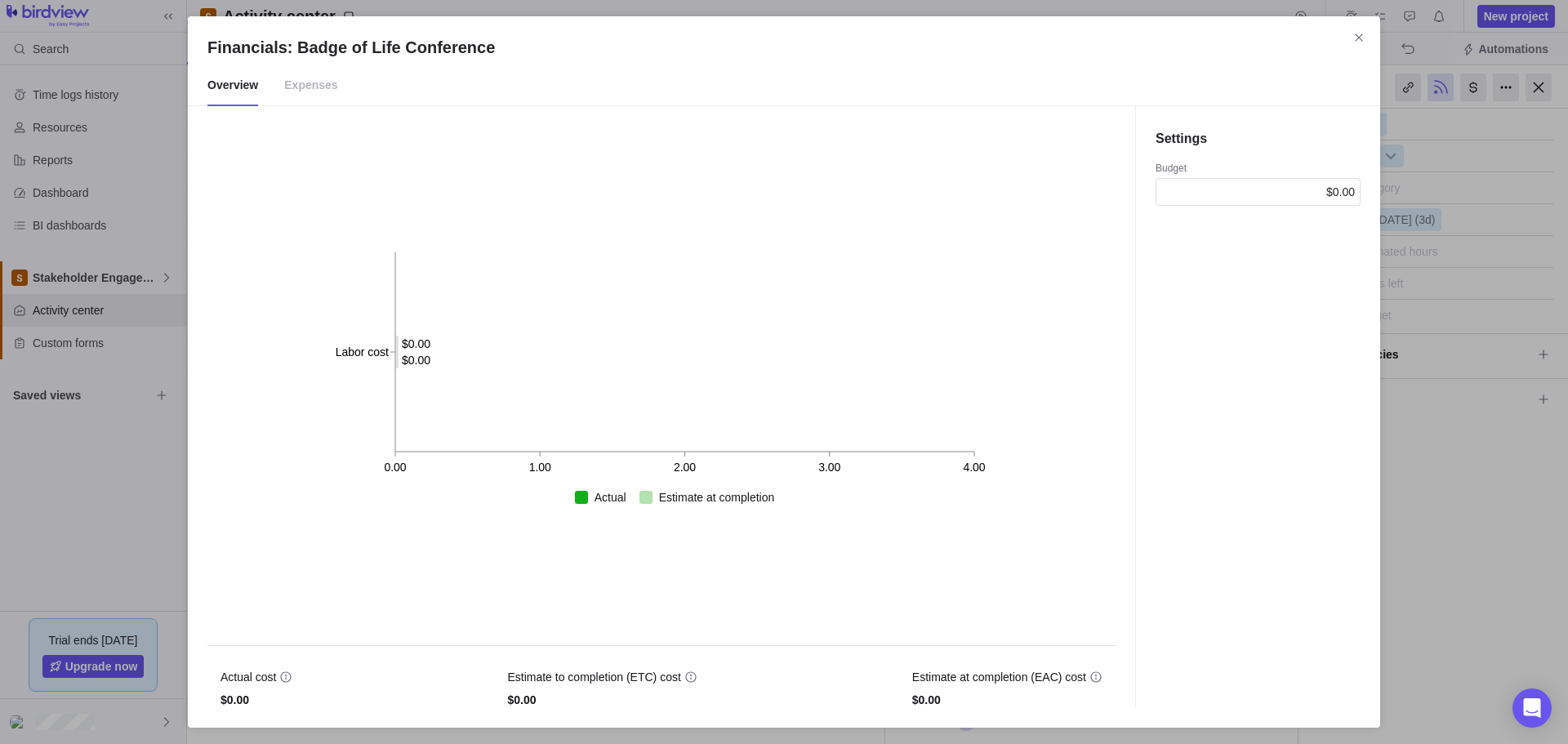
click at [991, 40] on icon "Close" at bounding box center [1359, 37] width 13 height 13
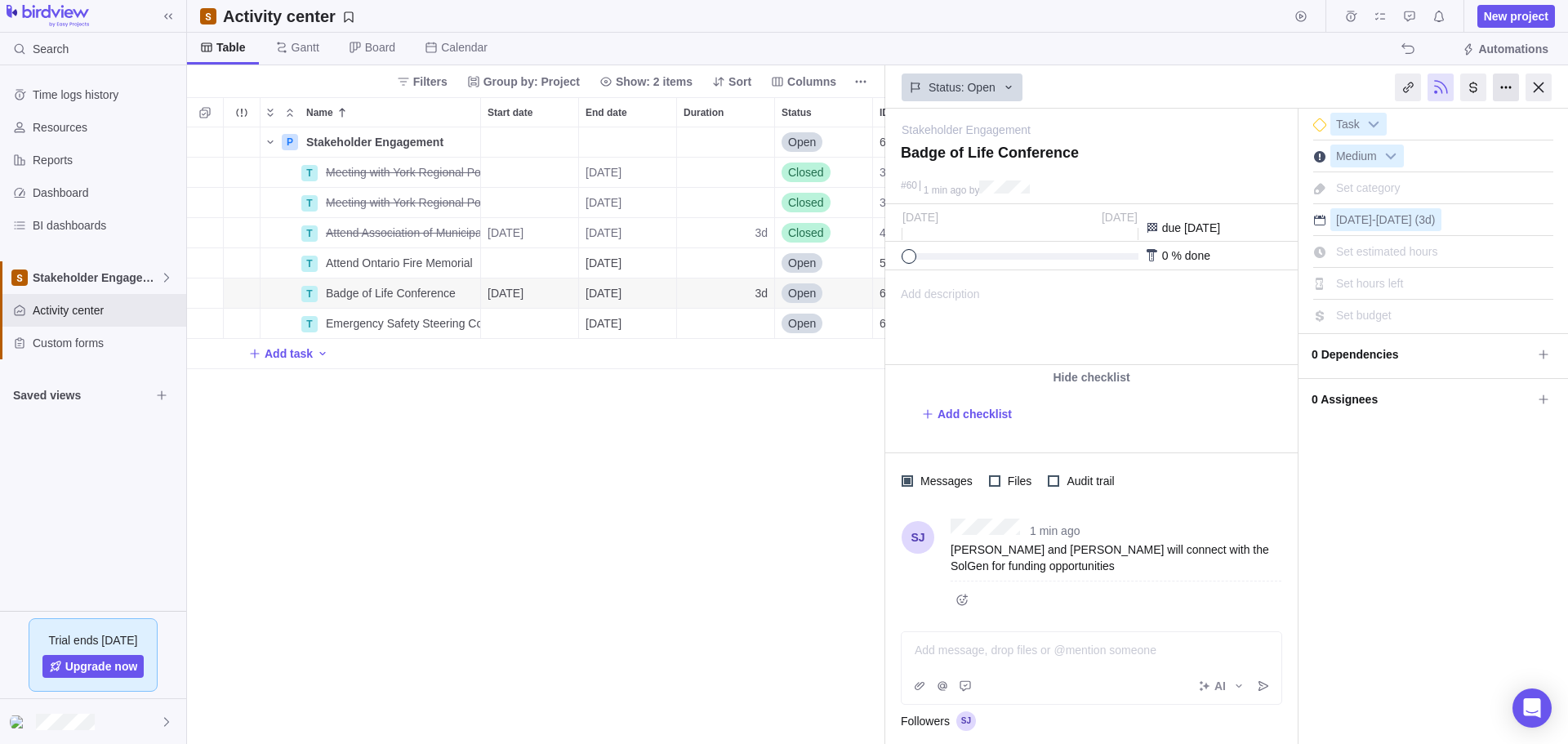
click at [991, 94] on div at bounding box center [1505, 87] width 26 height 27
click at [991, 86] on div at bounding box center [1538, 87] width 26 height 27
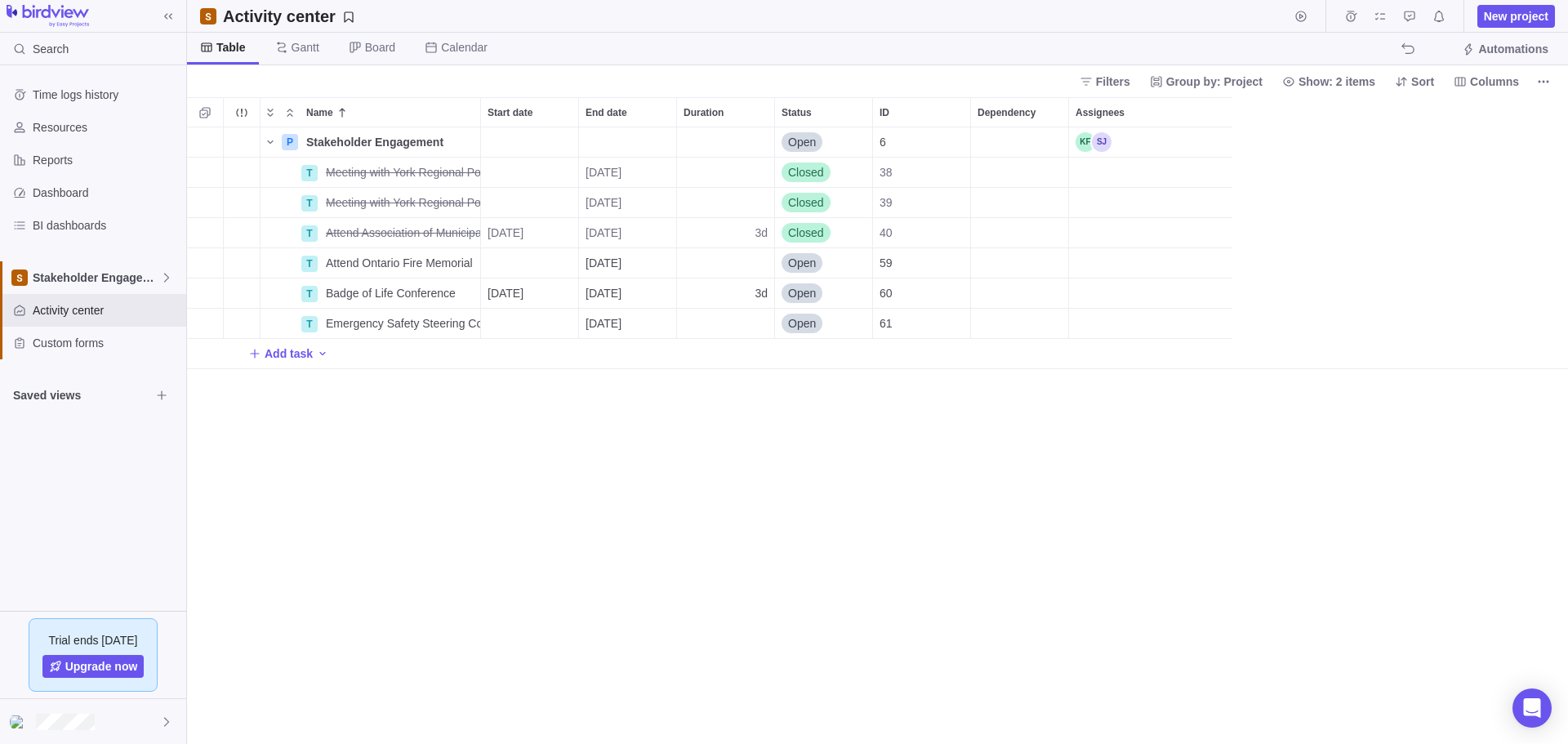
scroll to position [604, 1368]
click at [94, 281] on span "Stakeholder Engagement" at bounding box center [96, 277] width 127 height 17
click at [61, 318] on span "Main" at bounding box center [93, 316] width 100 height 17
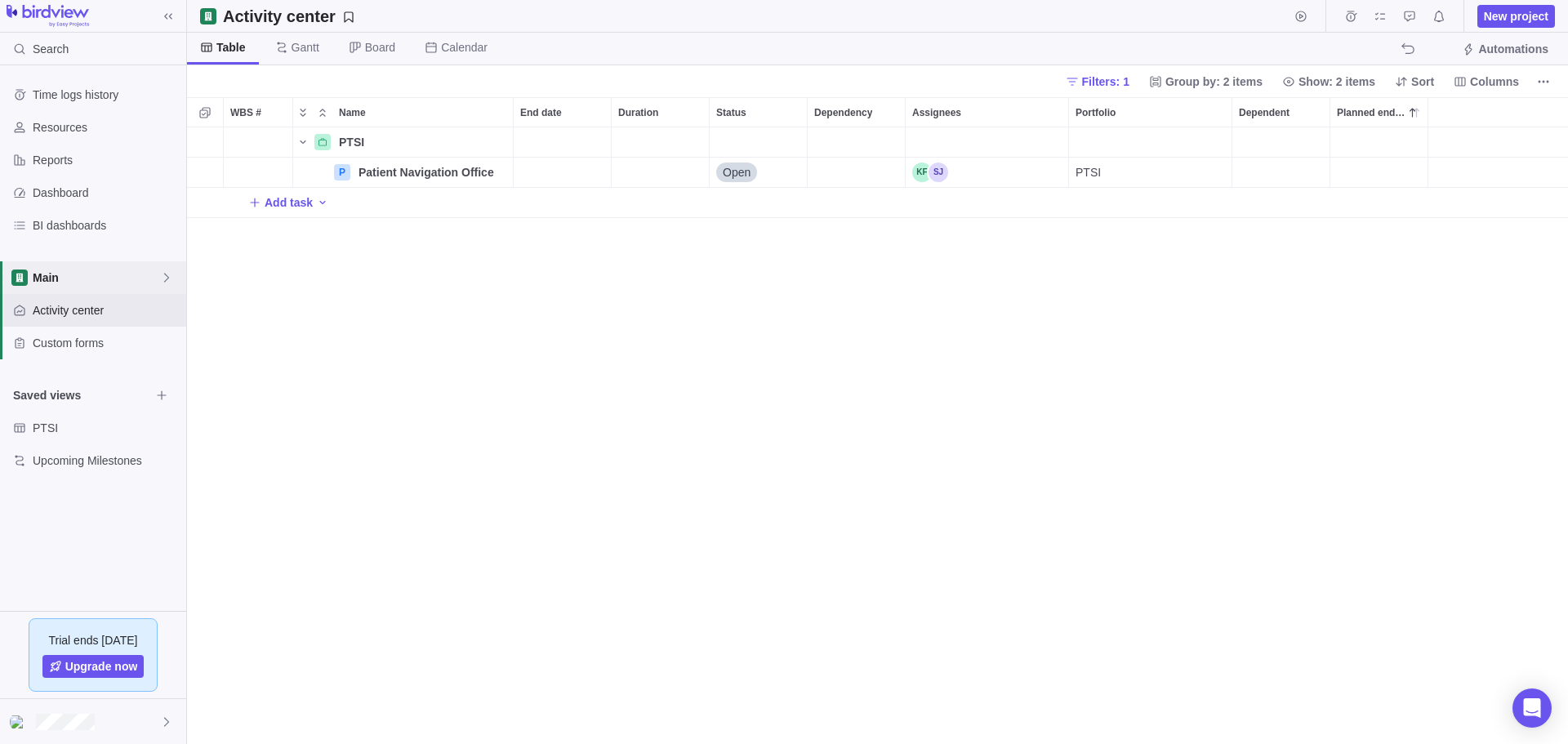
scroll to position [604, 1368]
click at [306, 137] on icon "Name" at bounding box center [303, 142] width 13 height 13
click at [312, 140] on div "PTSI" at bounding box center [403, 142] width 222 height 31
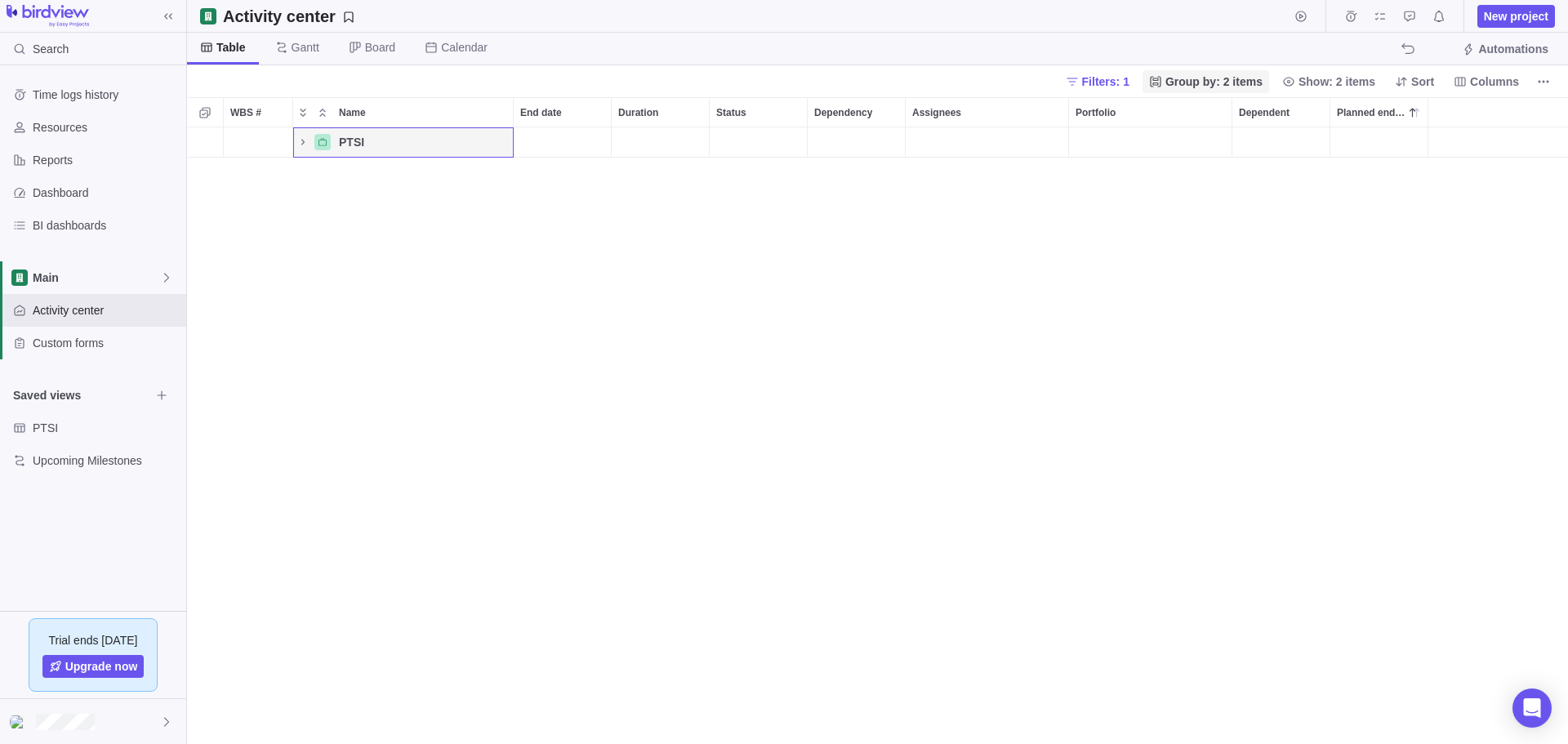
click at [991, 78] on span "Group by: 2 items" at bounding box center [1213, 82] width 97 height 17
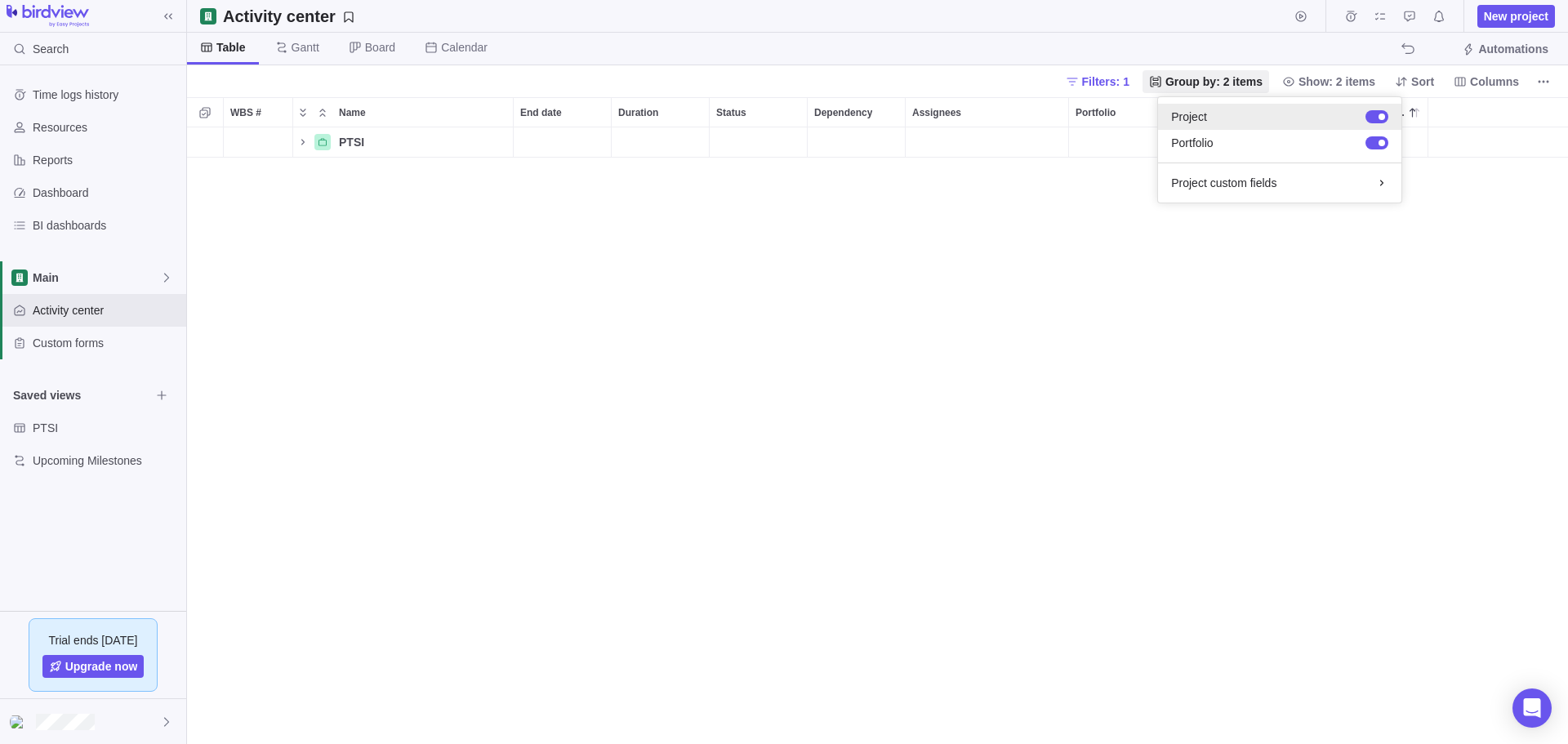
click at [991, 111] on div at bounding box center [1376, 117] width 22 height 13
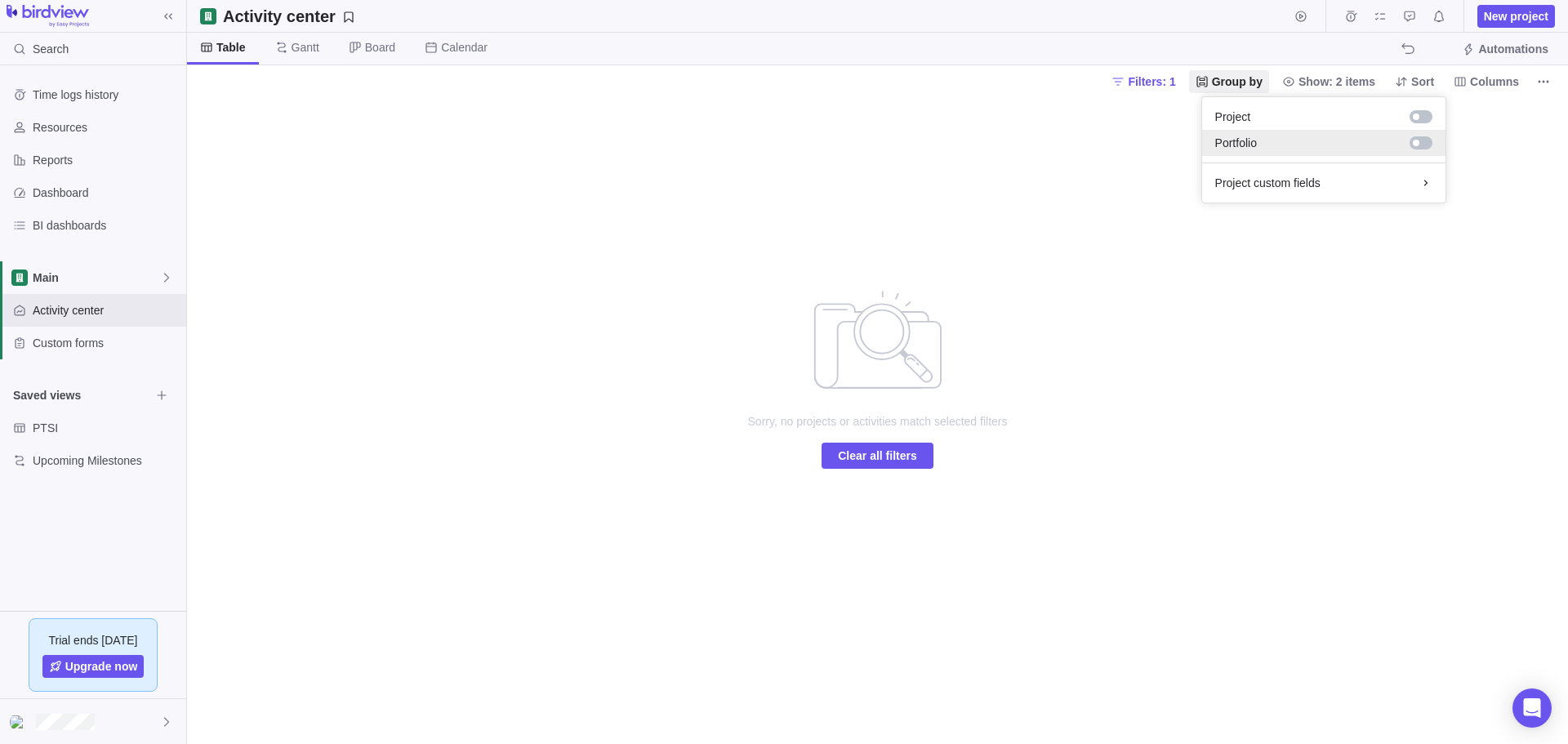
click at [991, 142] on div at bounding box center [1420, 143] width 22 height 13
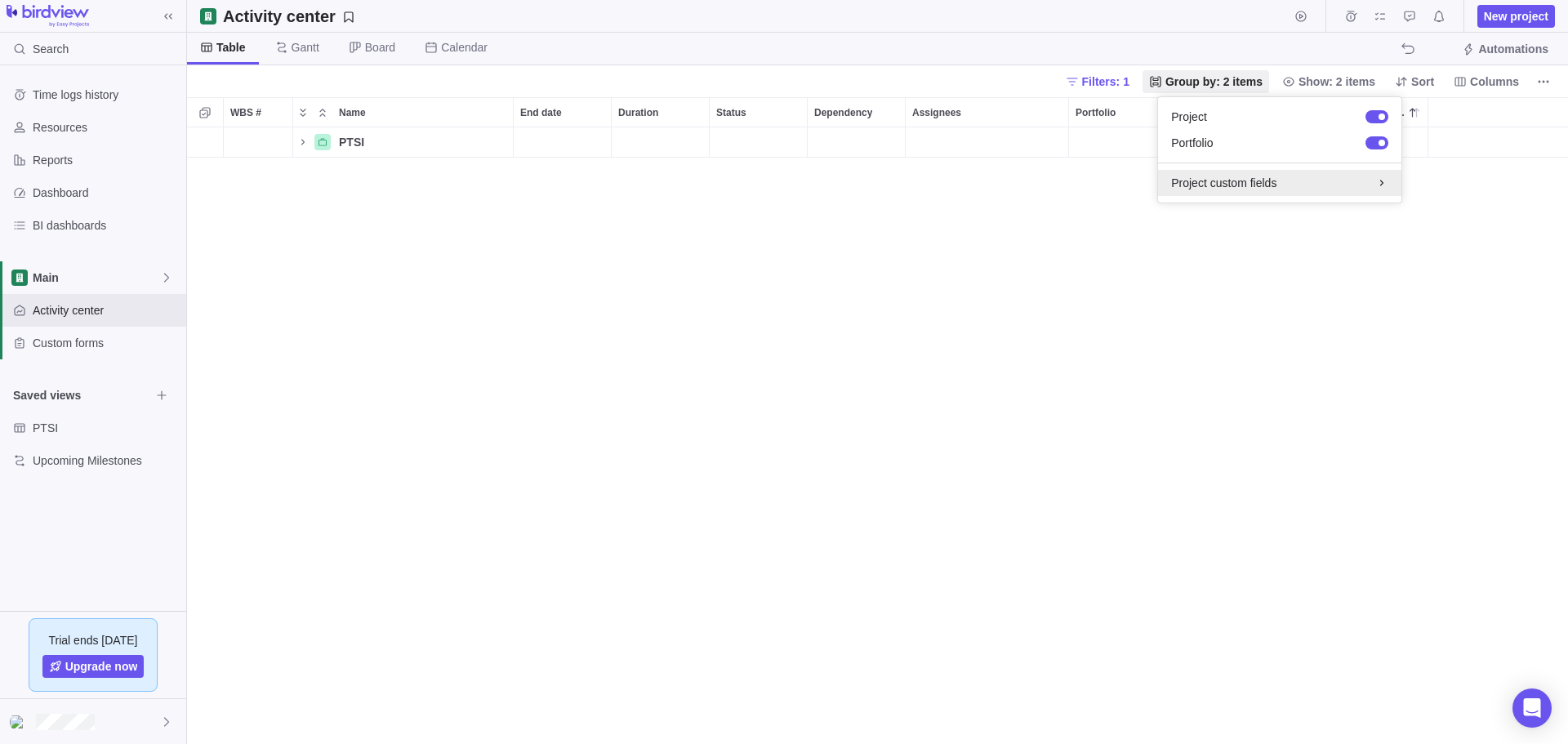
click at [991, 177] on div "Project custom fields" at bounding box center [1279, 183] width 217 height 17
click at [991, 83] on span "Group by: 2 items" at bounding box center [1213, 82] width 97 height 17
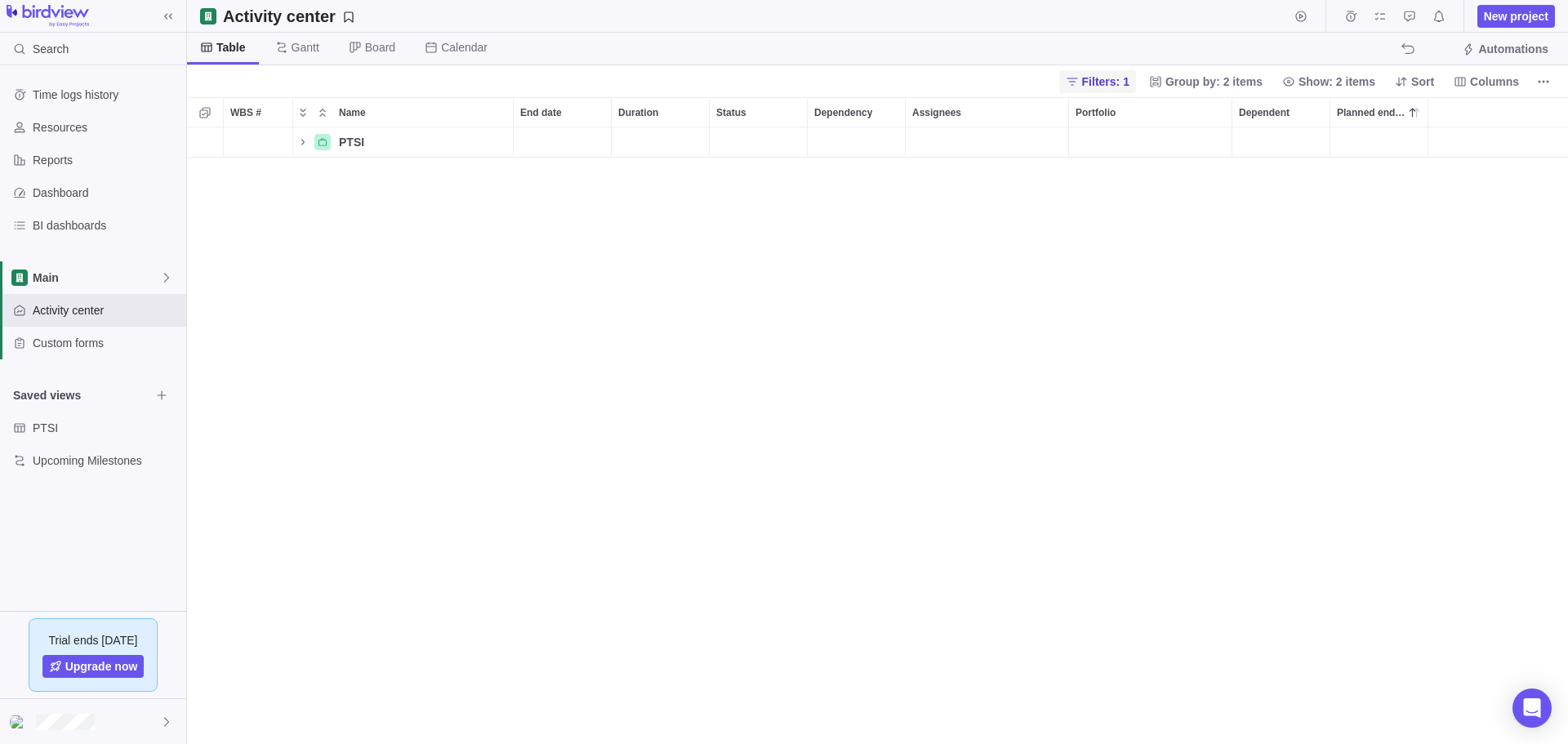
click at [991, 78] on span "Filters: 1" at bounding box center [1105, 82] width 47 height 17
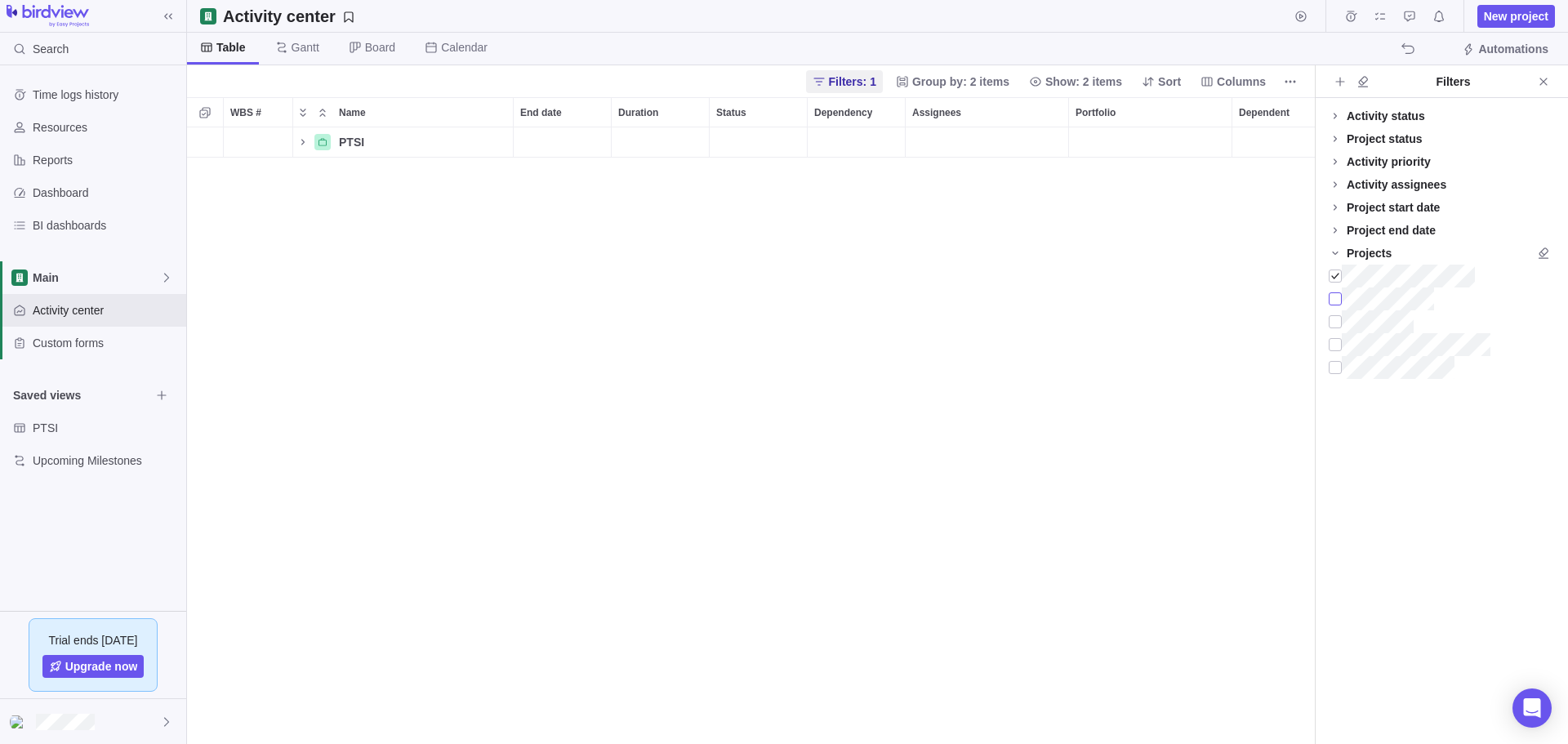
click at [991, 298] on div at bounding box center [1335, 298] width 13 height 22
click at [991, 317] on div at bounding box center [1335, 321] width 13 height 22
click at [991, 347] on div at bounding box center [1335, 344] width 13 height 22
click at [991, 83] on icon "Close" at bounding box center [1543, 82] width 13 height 13
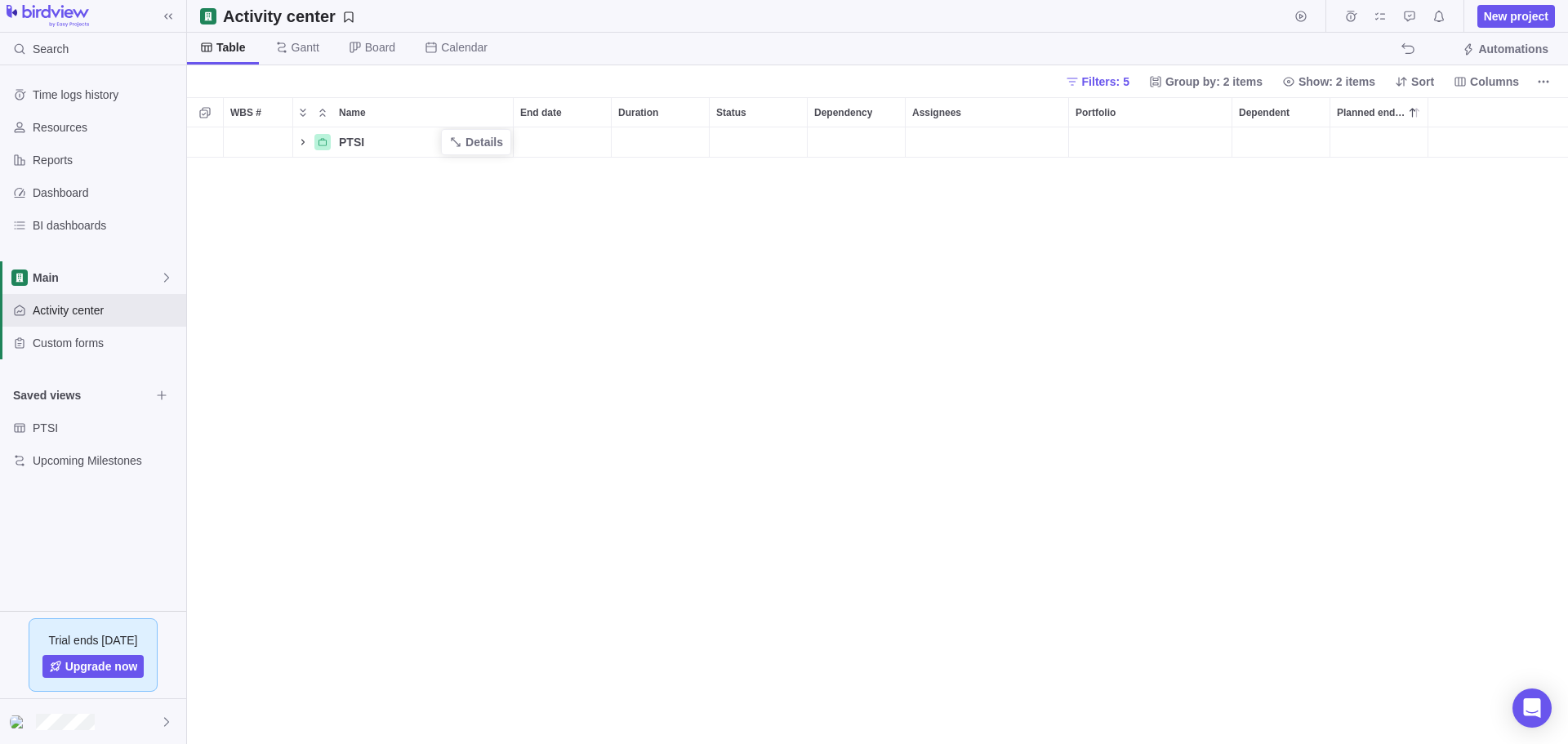
click at [305, 142] on icon "Name" at bounding box center [303, 142] width 3 height 6
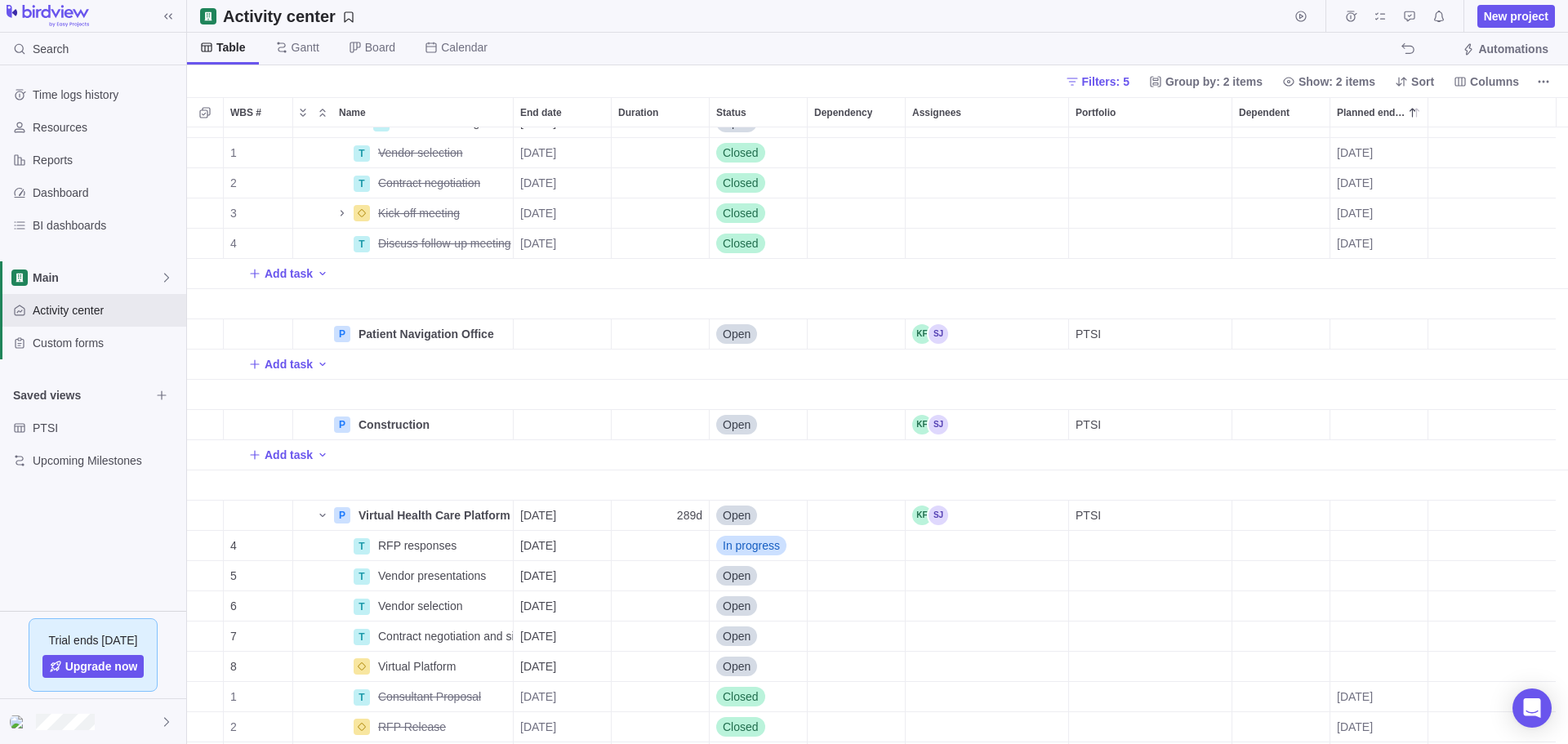
scroll to position [592, 0]
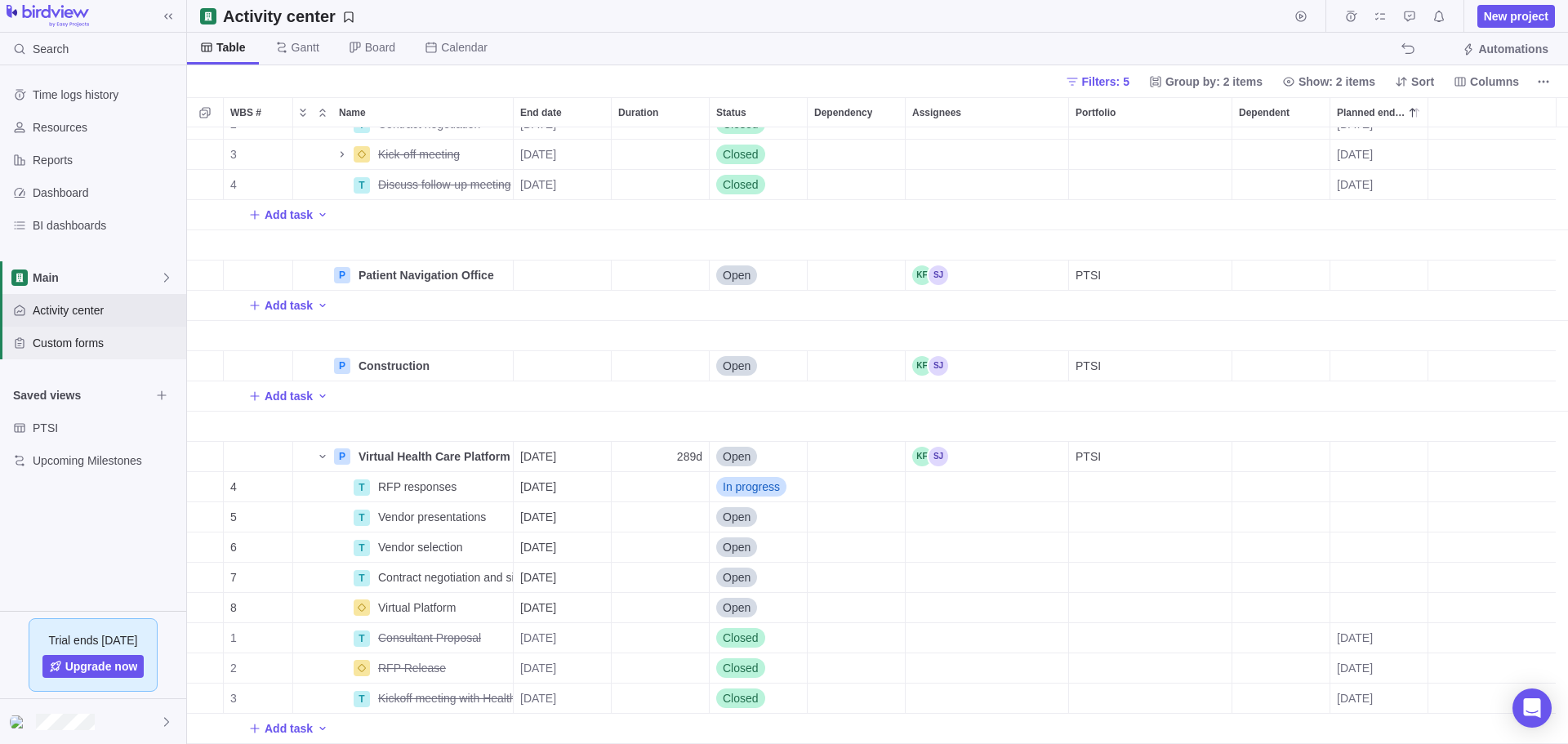
click at [74, 347] on span "Custom forms" at bounding box center [106, 343] width 147 height 17
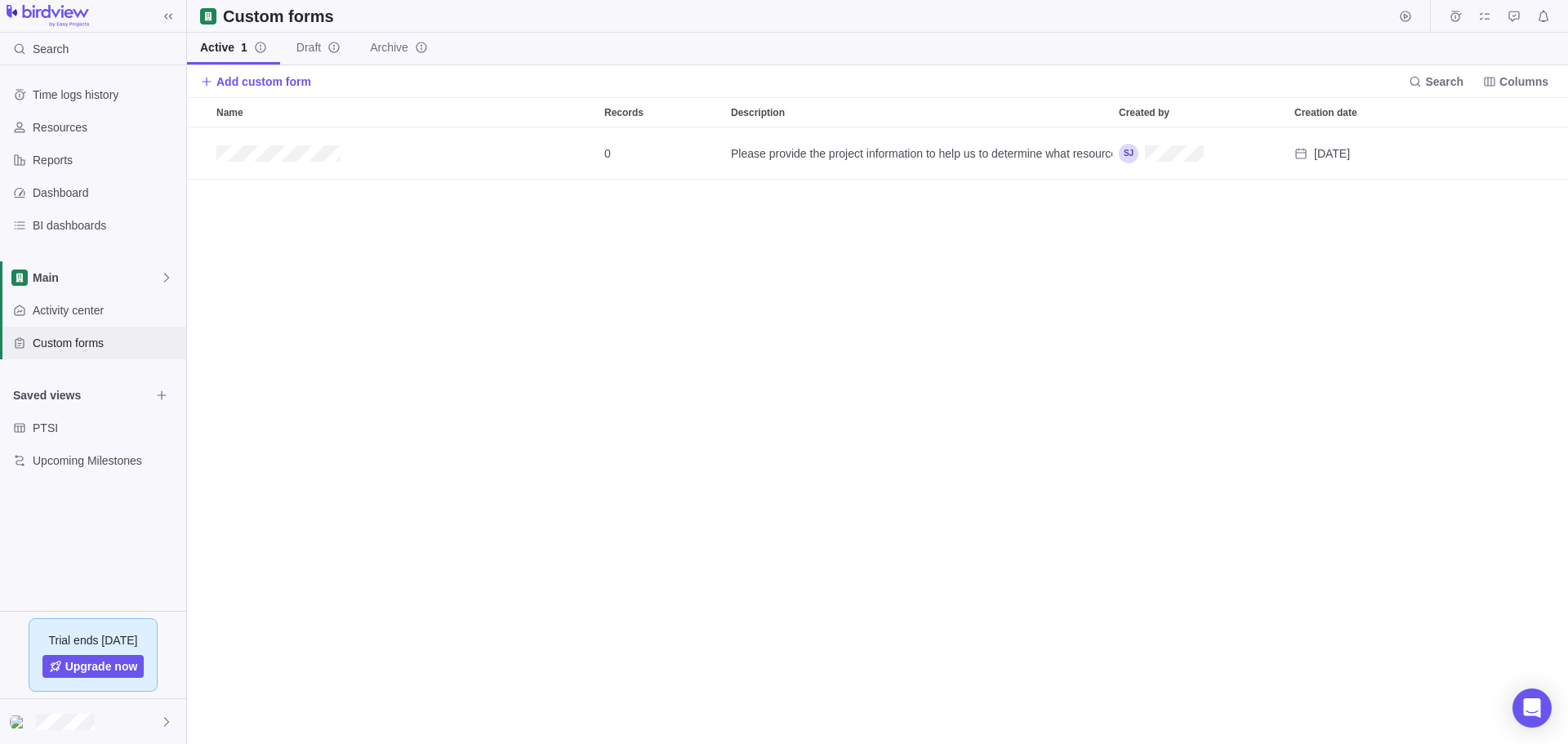
scroll to position [604, 1368]
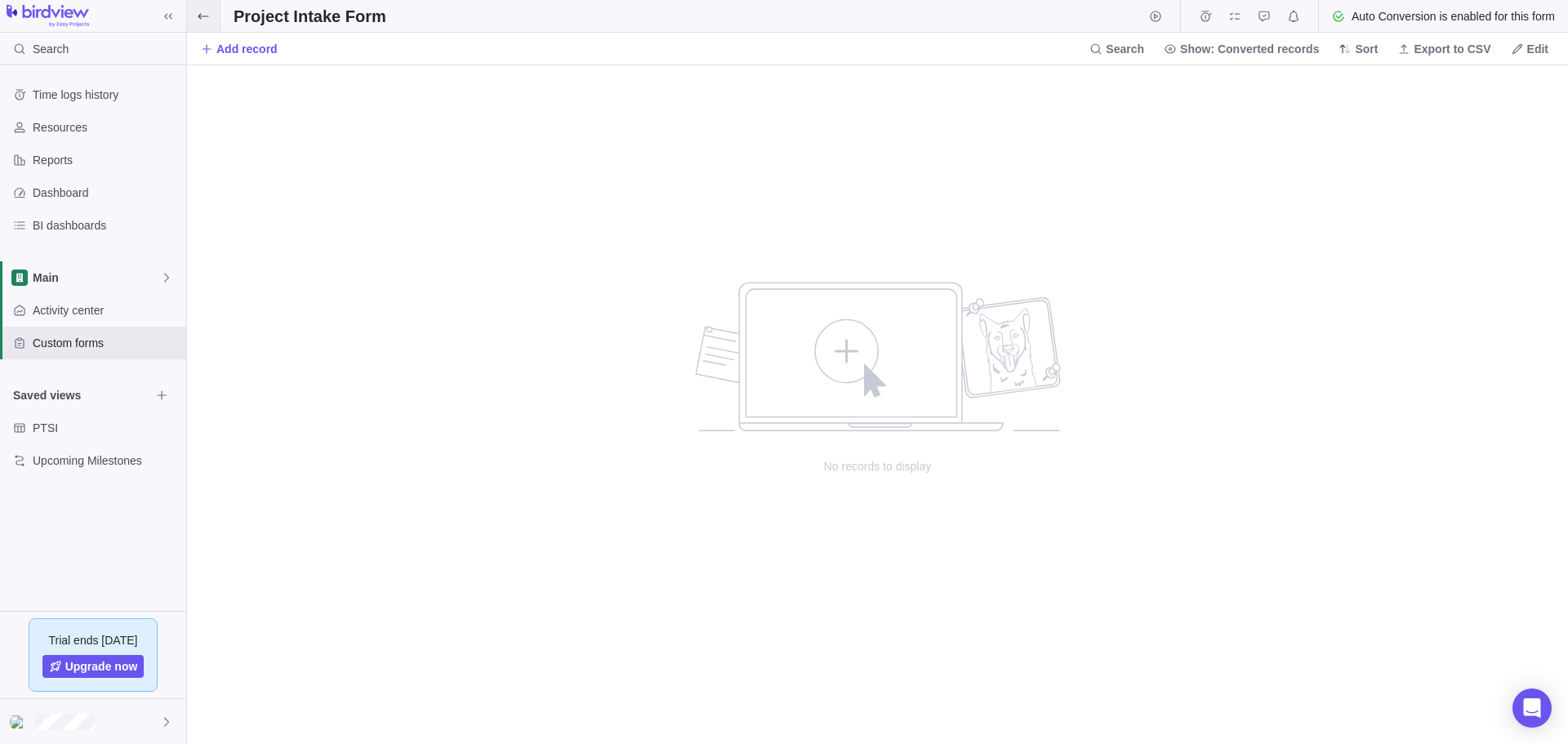
click at [201, 13] on icon at bounding box center [202, 16] width 11 height 6
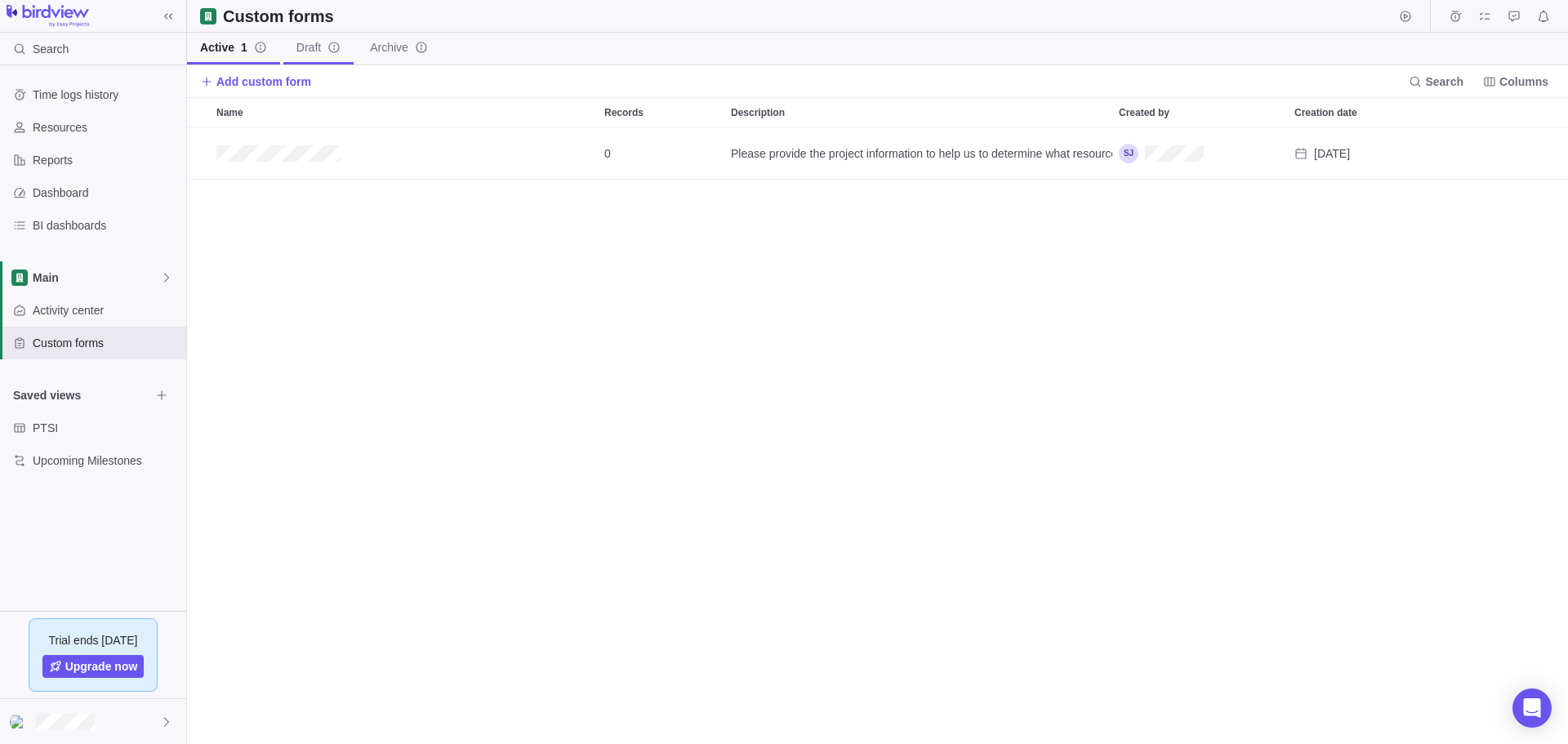
scroll to position [604, 1368]
click at [102, 312] on span "Activity center" at bounding box center [106, 311] width 147 height 17
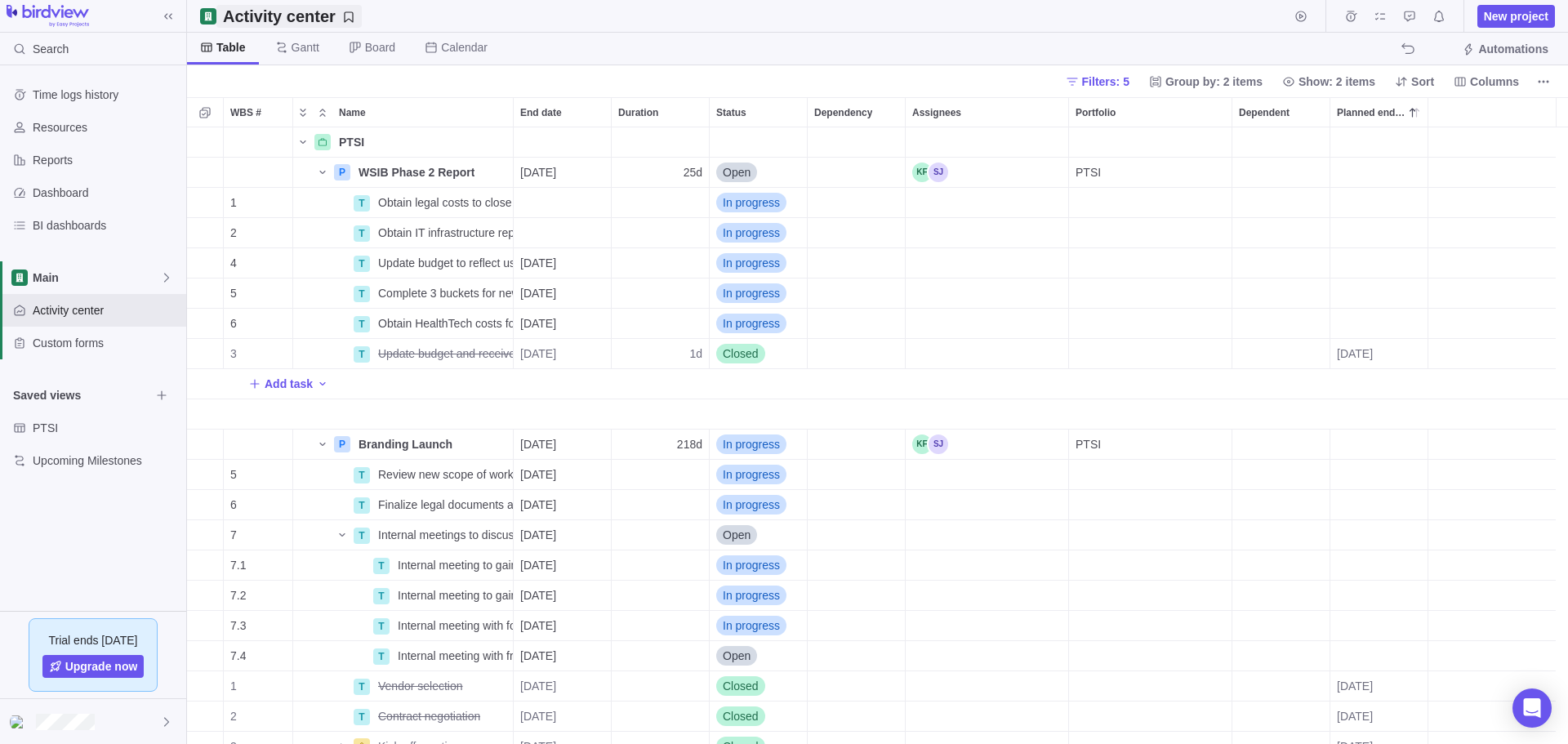
click at [342, 16] on icon "Save your current layout and filters as a View" at bounding box center [349, 17] width 13 height 13
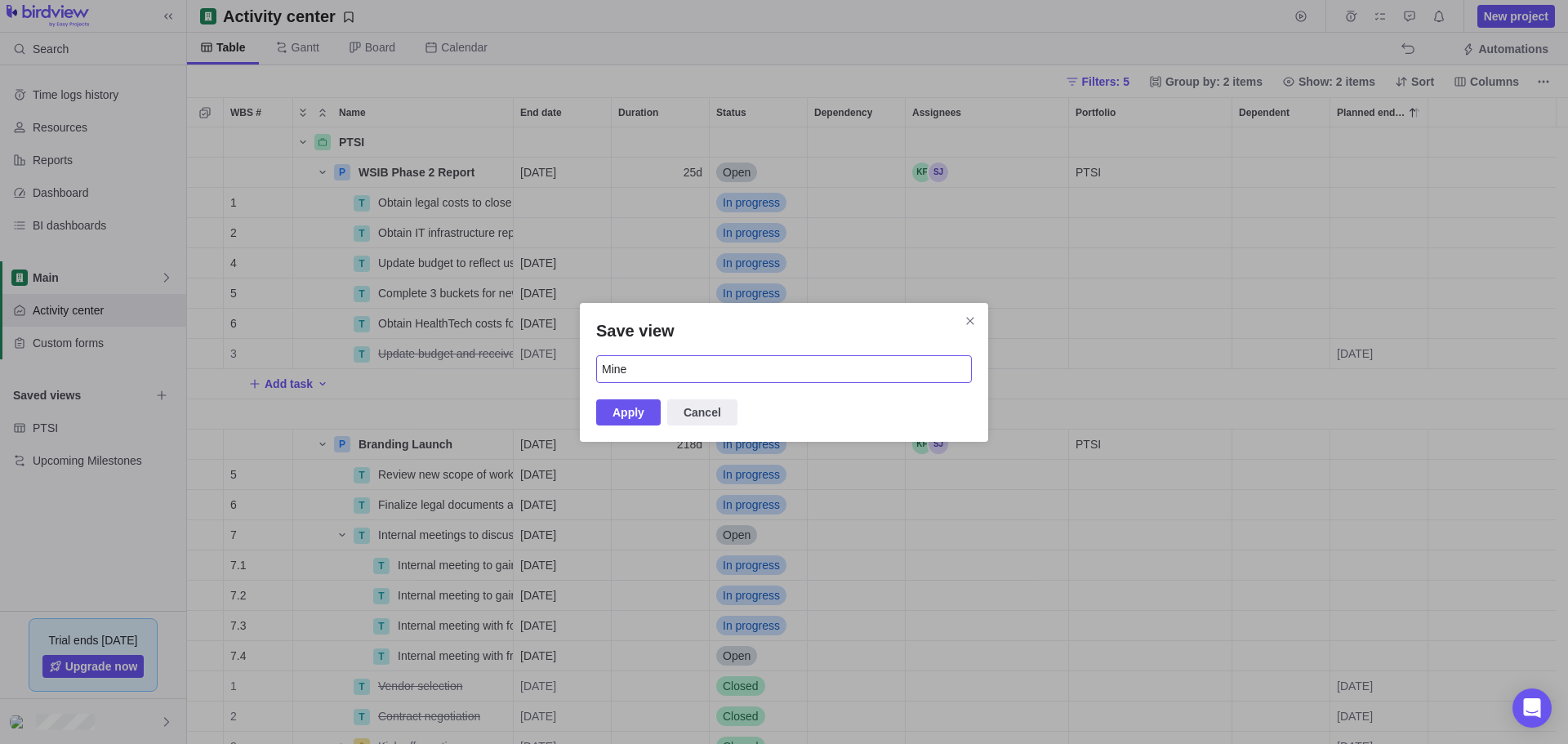
click at [641, 368] on input "Mine" at bounding box center [783, 368] width 376 height 27
drag, startPoint x: 673, startPoint y: 370, endPoint x: 578, endPoint y: 361, distance: 95.4
click at [578, 361] on div "Save view Mine Apply Cancel" at bounding box center [784, 372] width 1568 height 744
type input "Activities"
click at [637, 405] on span "Apply" at bounding box center [628, 412] width 32 height 20
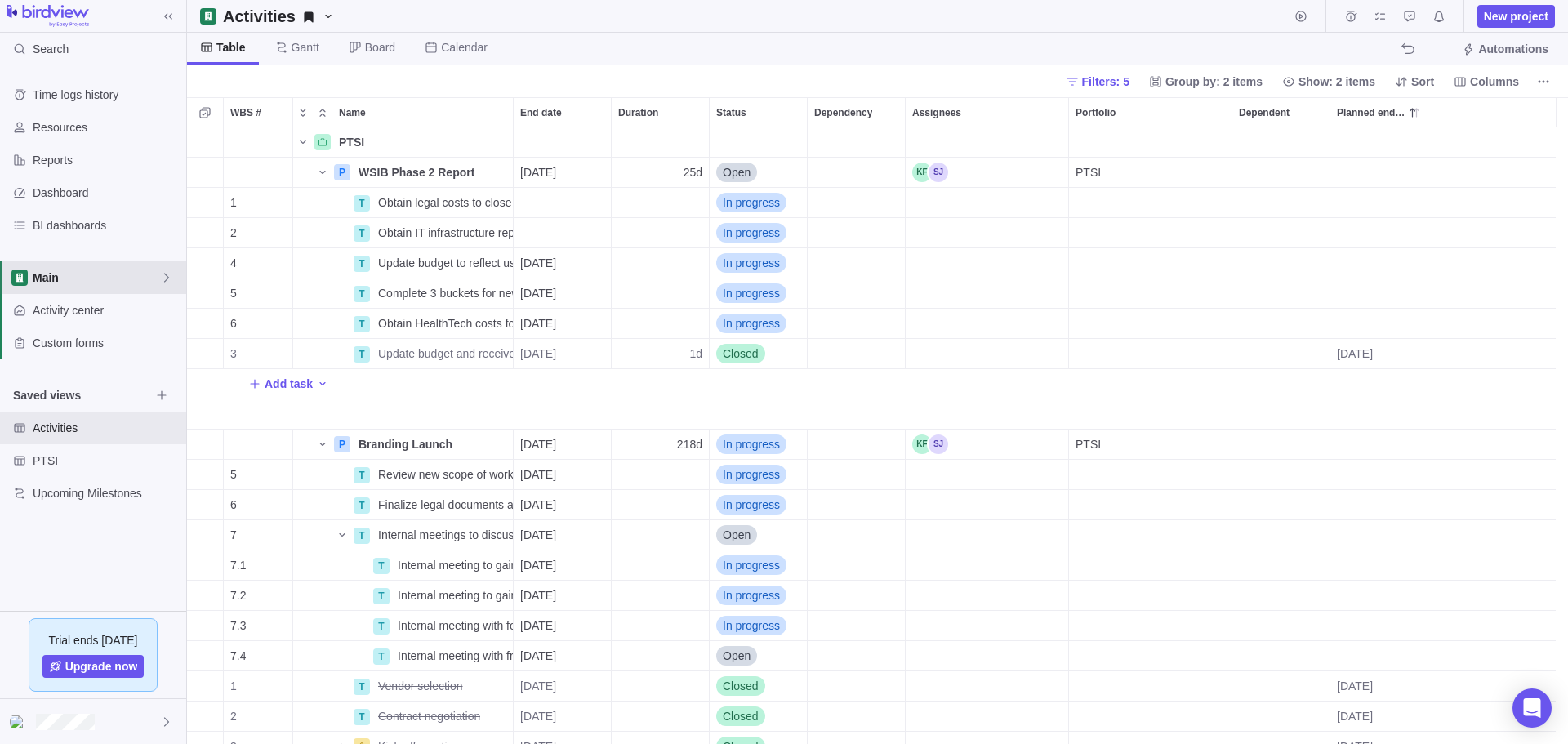
click at [157, 269] on span "Main" at bounding box center [96, 277] width 127 height 17
click at [127, 343] on span "Stakeholder Engagement" at bounding box center [93, 346] width 100 height 17
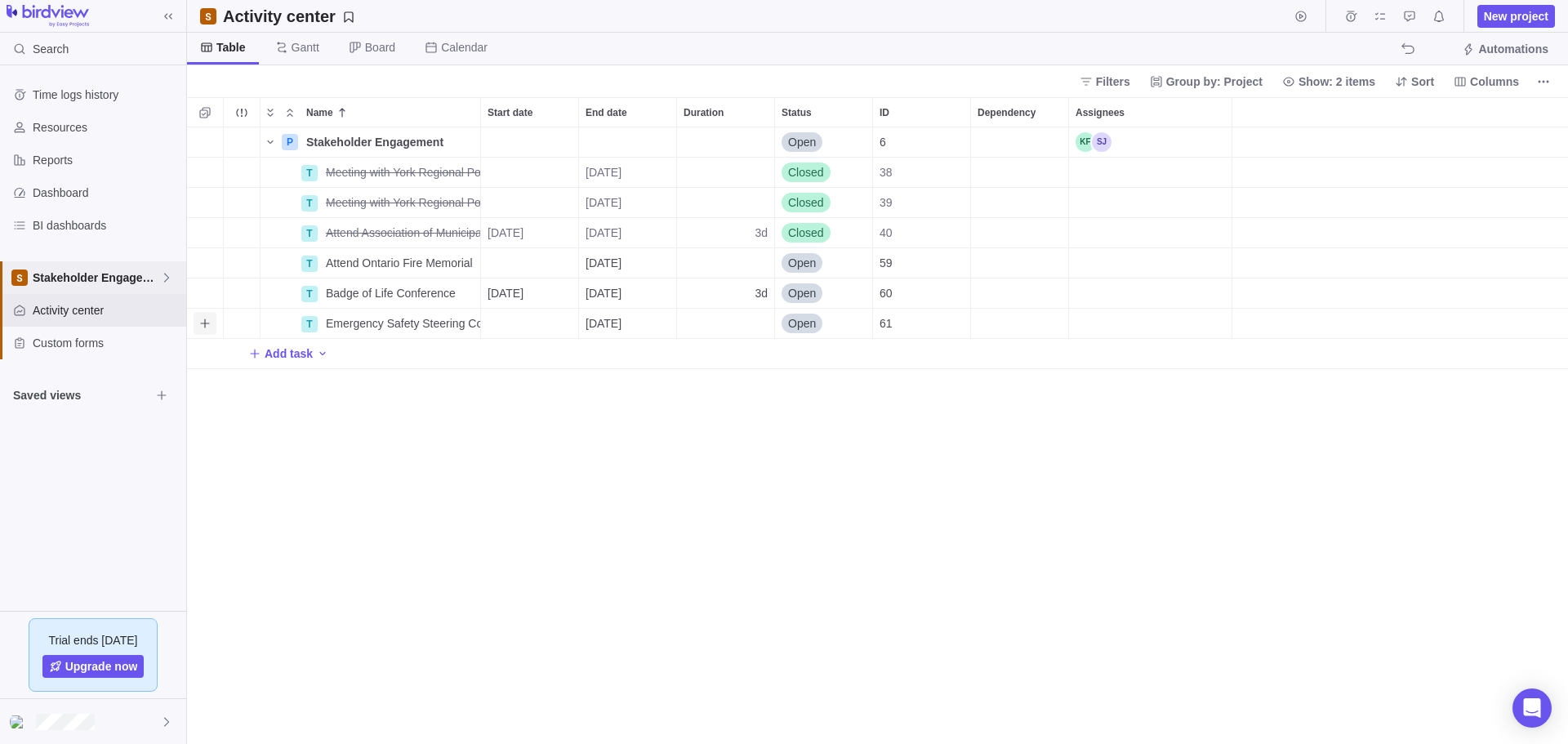
scroll to position [604, 1368]
drag, startPoint x: 146, startPoint y: 277, endPoint x: 998, endPoint y: 552, distance: 895.3
click at [991, 416] on div "P Stakeholder Engagement Details Open 6 T Meeting with York Regional Police Ass…" at bounding box center [876, 436] width 1381 height 617
click at [289, 360] on span "Add task" at bounding box center [289, 354] width 48 height 17
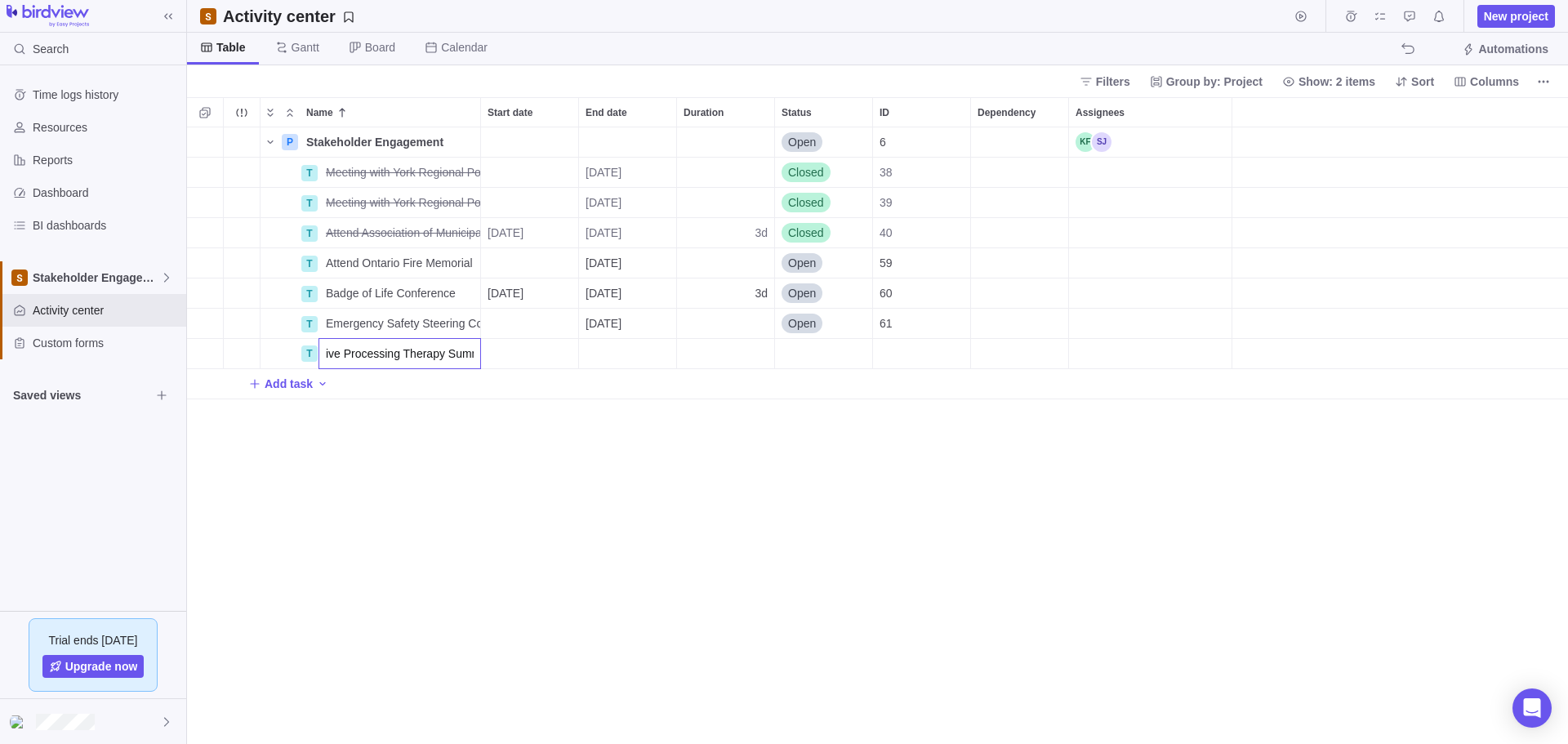
type input "Speak at Inaugural Cognitive Processing Therapy Summit"
click at [502, 343] on div "Start date" at bounding box center [529, 353] width 97 height 29
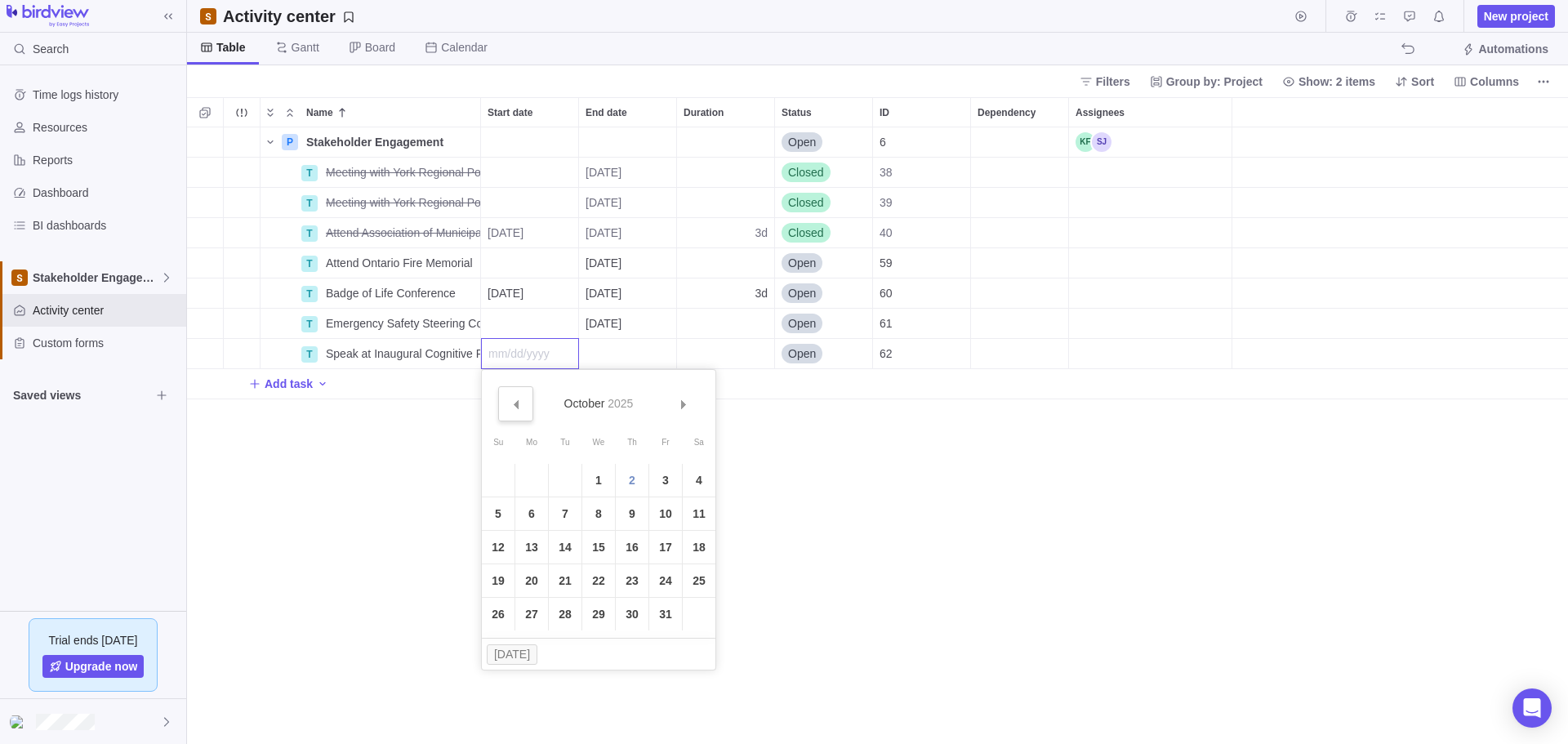
click at [515, 400] on span "Prev" at bounding box center [515, 404] width 9 height 9
click at [679, 402] on span "Next" at bounding box center [683, 404] width 9 height 9
click at [542, 416] on link "27" at bounding box center [531, 613] width 32 height 32
click at [631, 362] on div "End date" at bounding box center [627, 353] width 97 height 29
click at [670, 416] on link "28" at bounding box center [662, 613] width 32 height 32
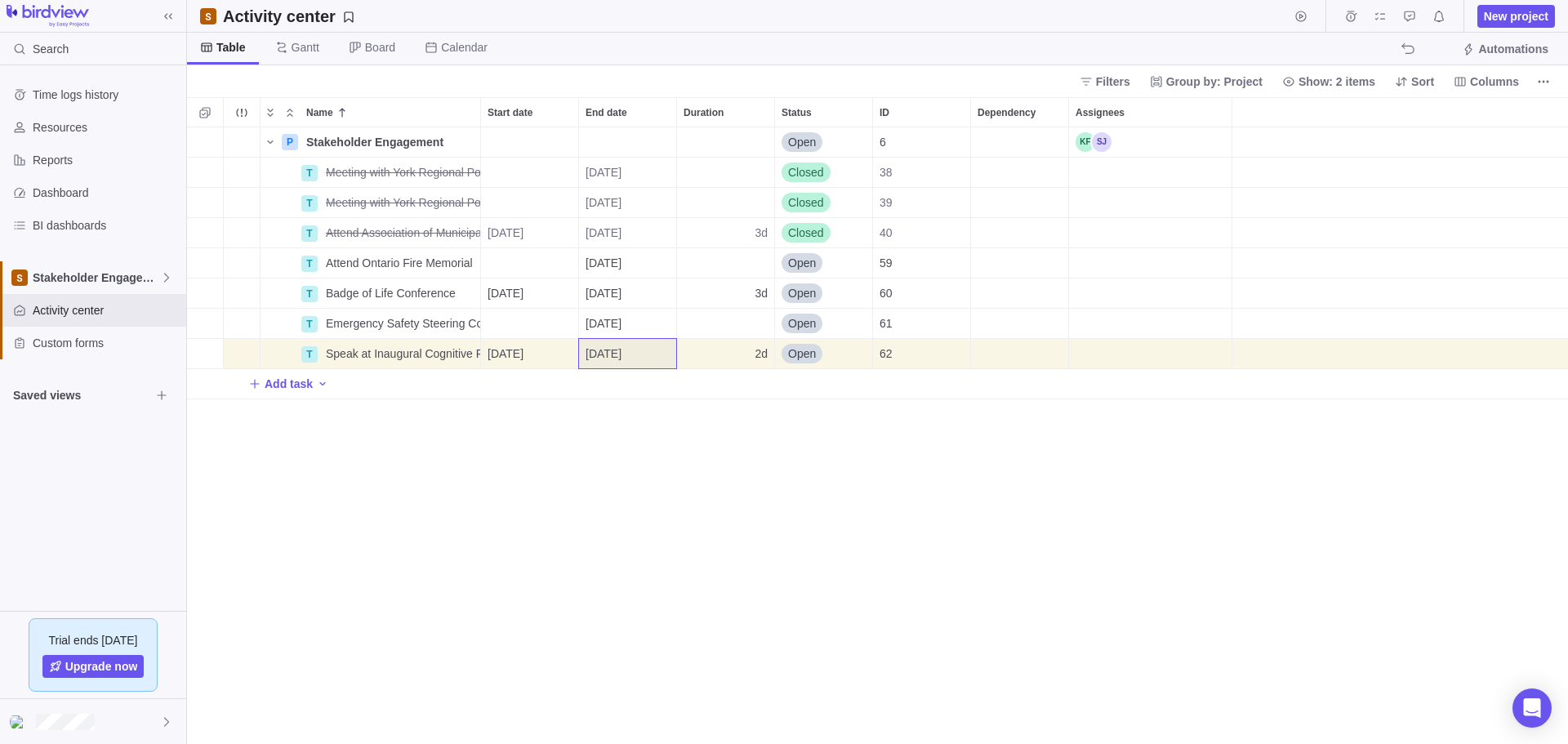
click at [644, 416] on div "P Stakeholder Engagement Details Open 6 T Meeting with York Regional Police Ass…" at bounding box center [876, 436] width 1381 height 617
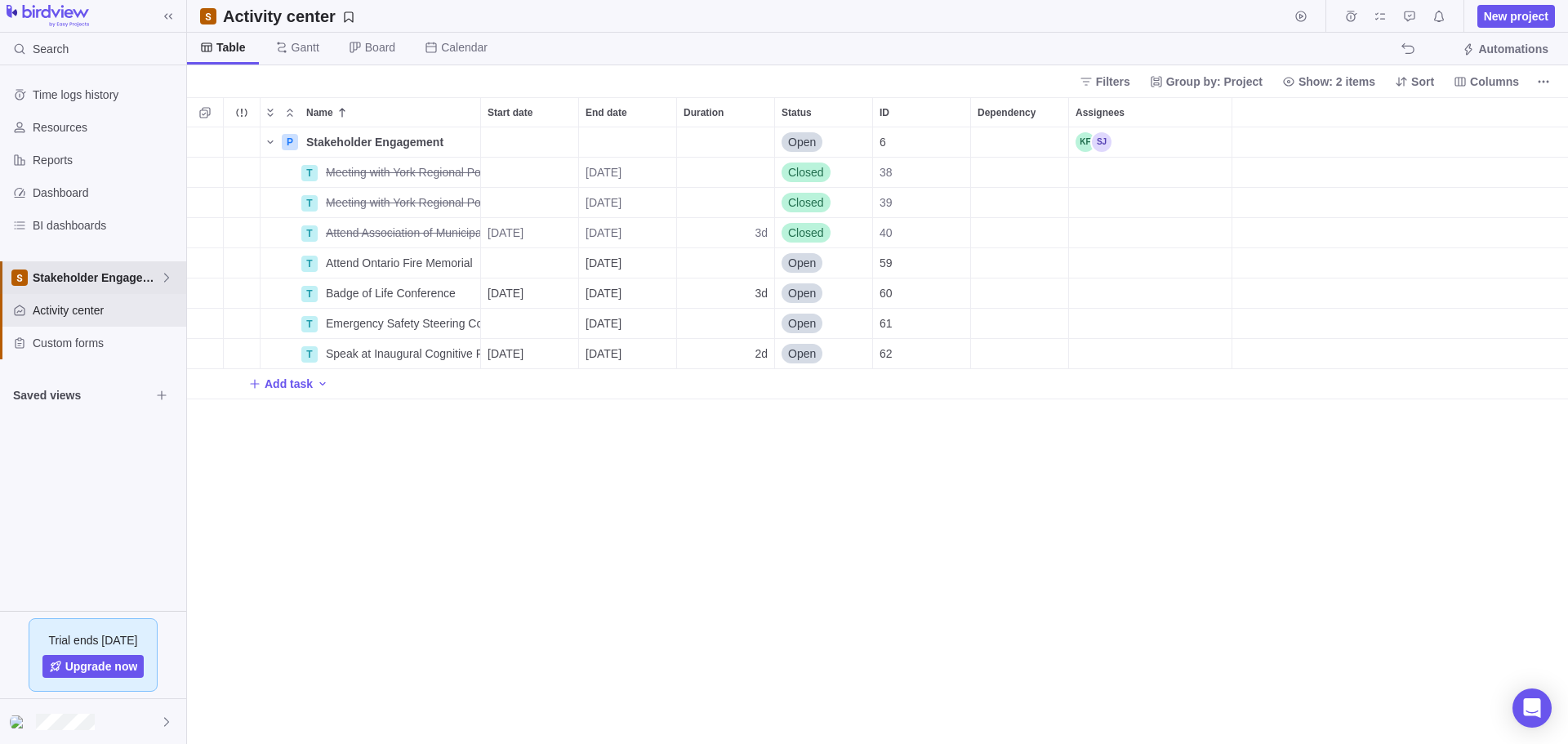
click at [86, 272] on span "Stakeholder Engagement" at bounding box center [96, 277] width 127 height 17
click at [107, 322] on span "Main" at bounding box center [93, 316] width 100 height 17
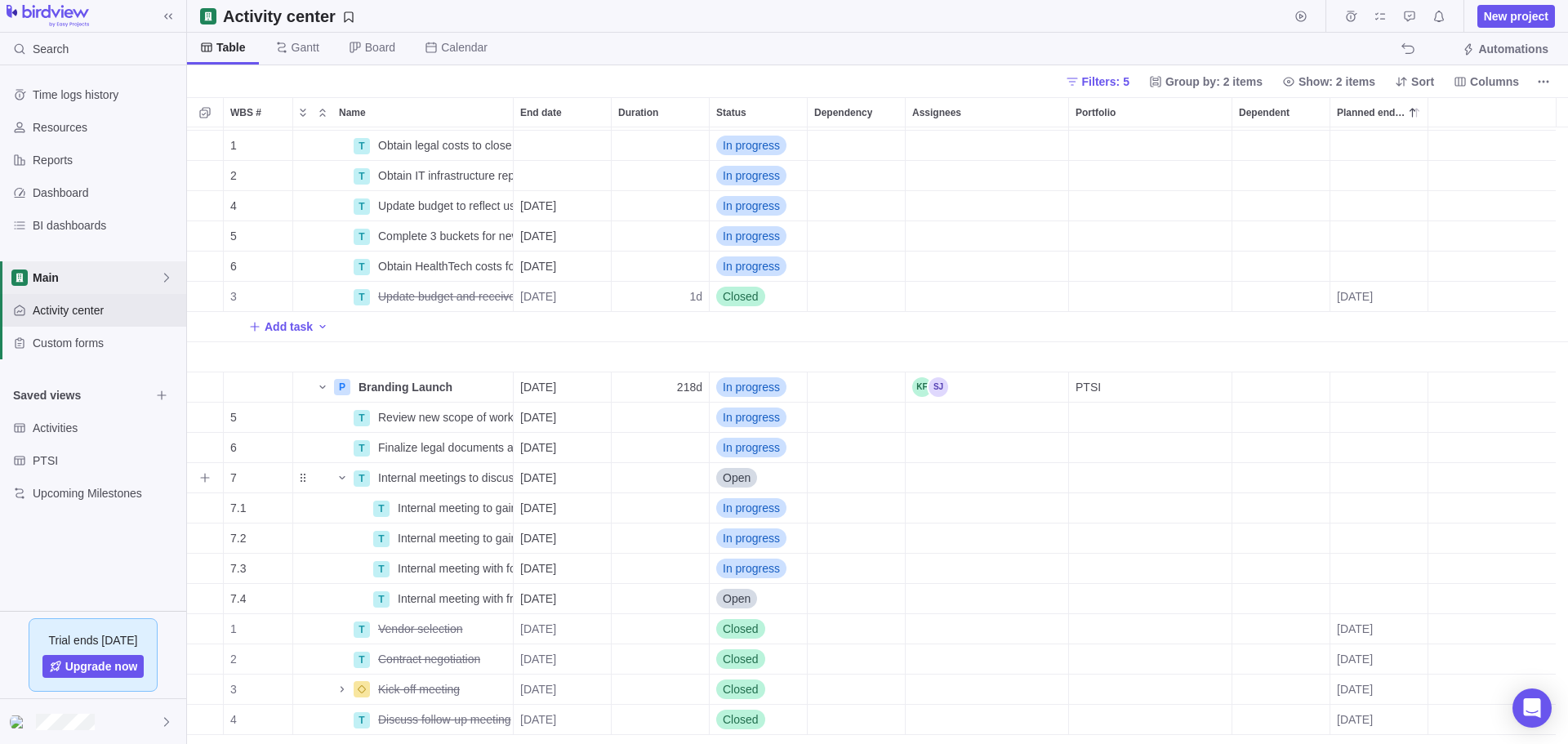
scroll to position [82, 0]
